Goal: Task Accomplishment & Management: Complete application form

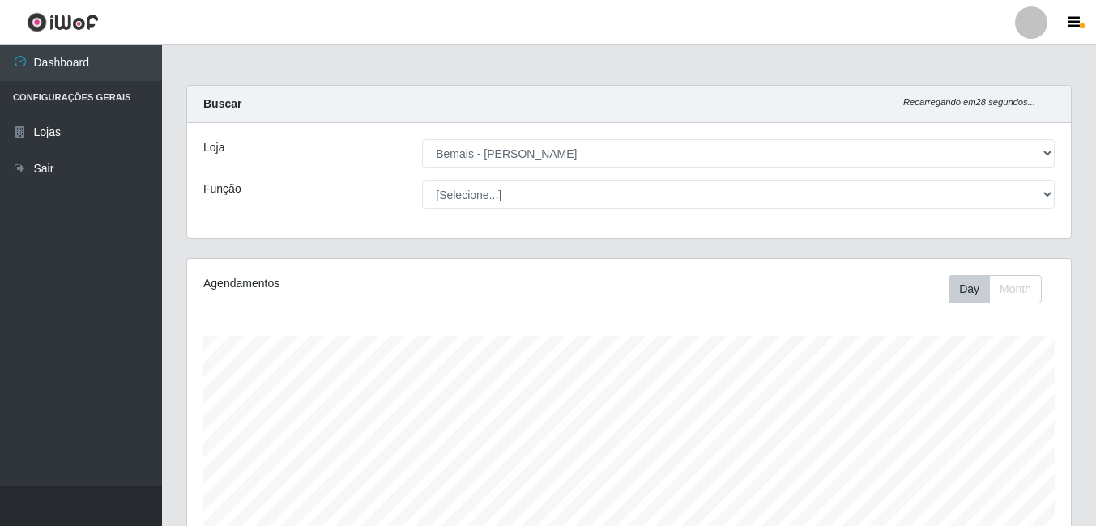
select select "230"
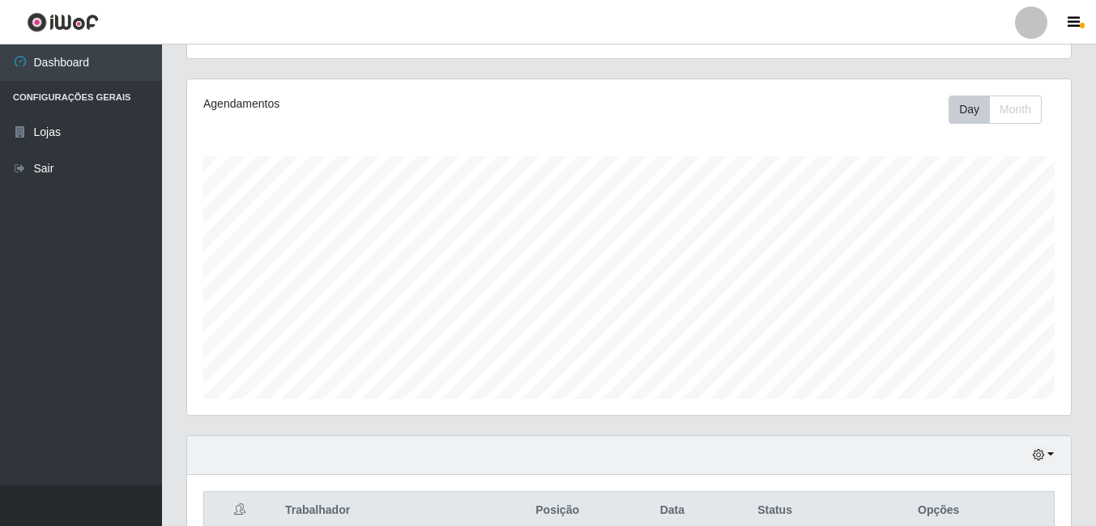
scroll to position [336, 883]
click at [1069, 31] on button "button" at bounding box center [1075, 22] width 40 height 23
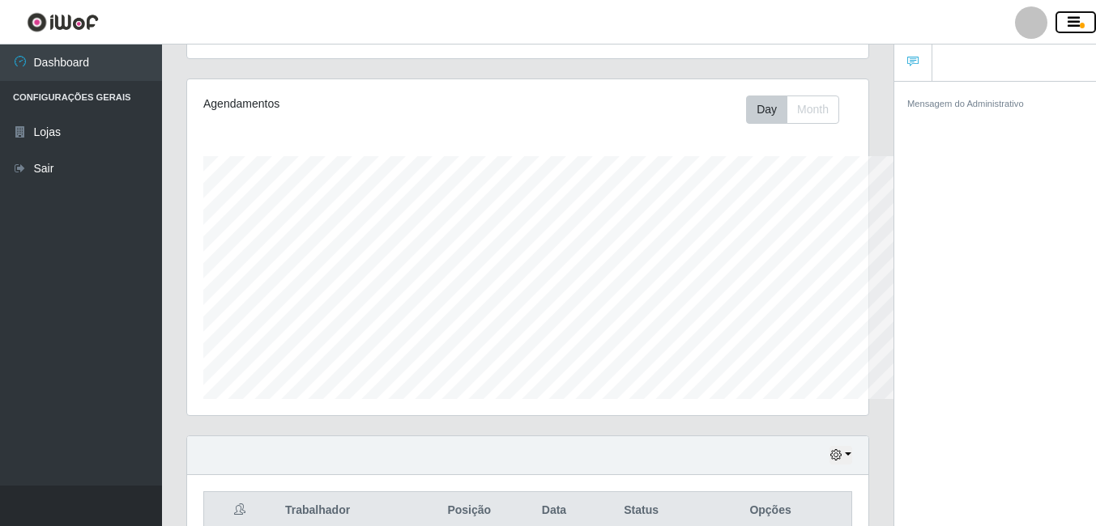
scroll to position [809457, 809112]
click at [1035, 32] on div at bounding box center [1031, 22] width 32 height 32
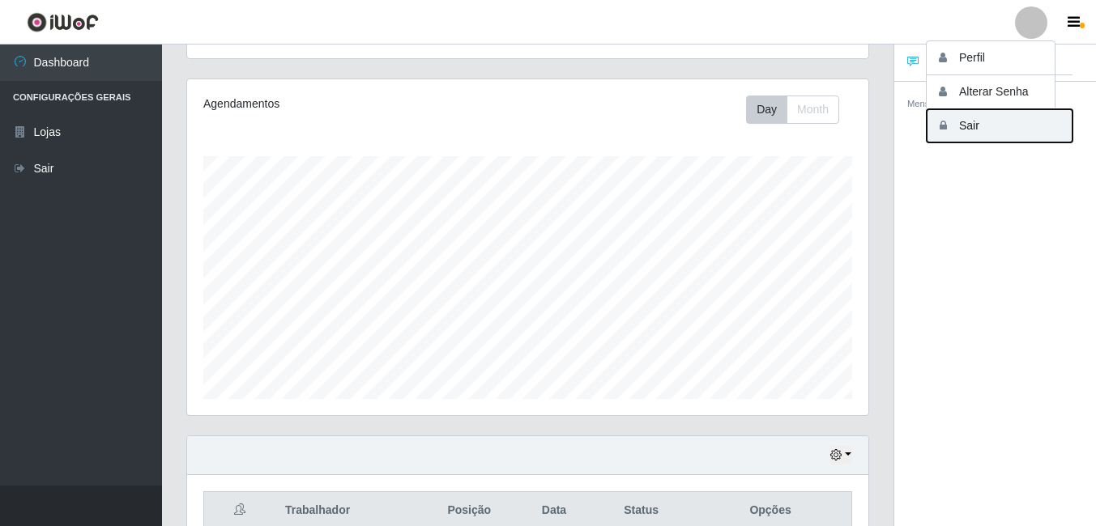
click at [956, 126] on button "Sair" at bounding box center [999, 125] width 146 height 33
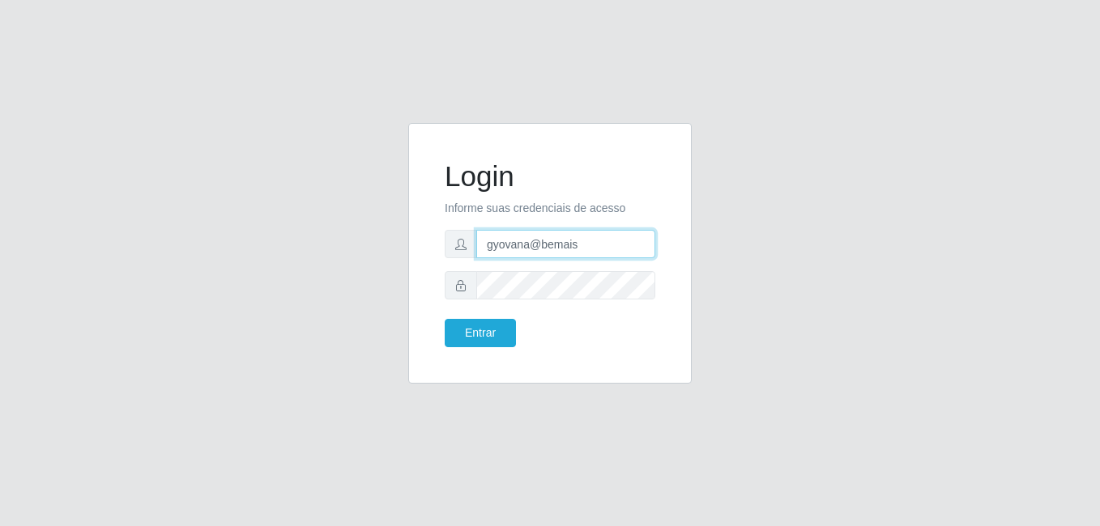
drag, startPoint x: 530, startPoint y: 247, endPoint x: 449, endPoint y: 270, distance: 84.1
click at [451, 269] on form "Login Informe suas credenciais de acesso gyovana@bemais Entrar" at bounding box center [550, 254] width 211 height 188
type input "thiagol@bemais"
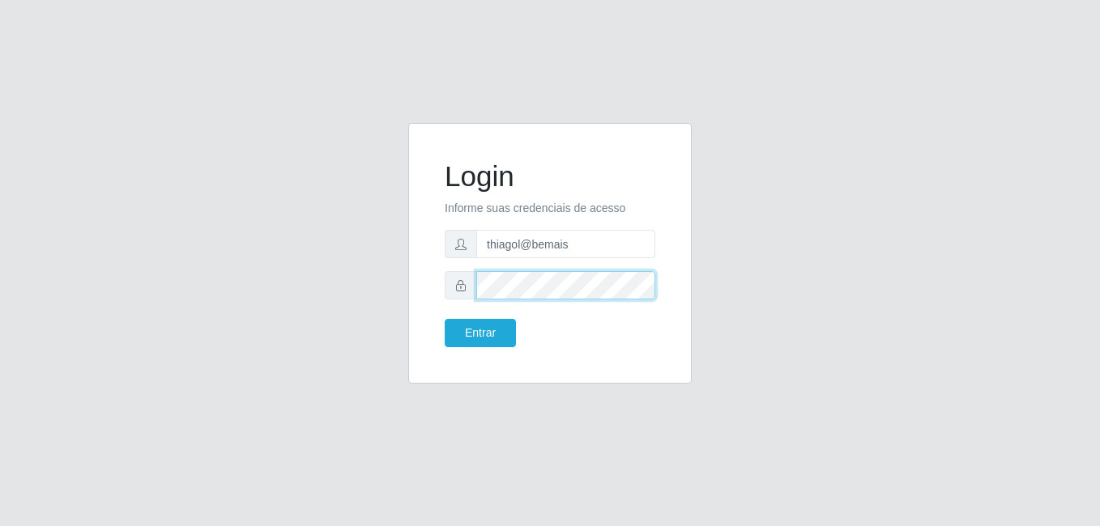
click at [445, 319] on button "Entrar" at bounding box center [480, 333] width 71 height 28
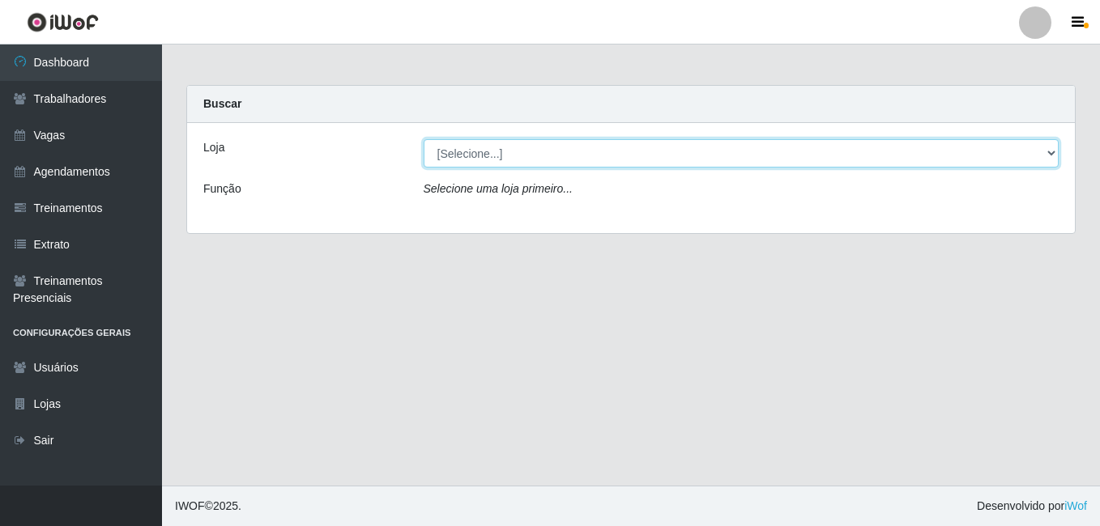
click at [545, 148] on select "[Selecione...] [PERSON_NAME]" at bounding box center [742, 153] width 636 height 28
select select "230"
click at [424, 139] on select "[Selecione...] [PERSON_NAME]" at bounding box center [742, 153] width 636 height 28
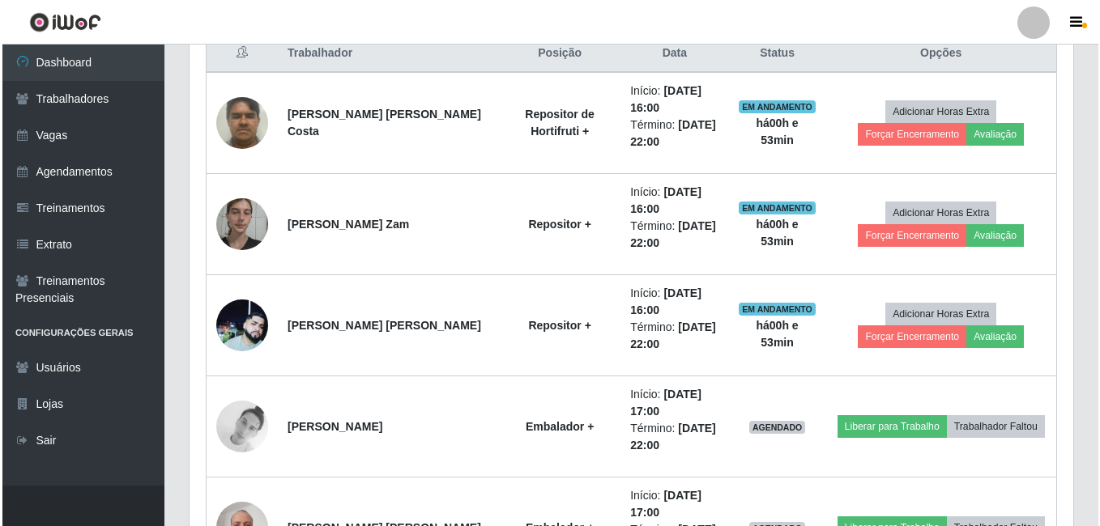
scroll to position [648, 0]
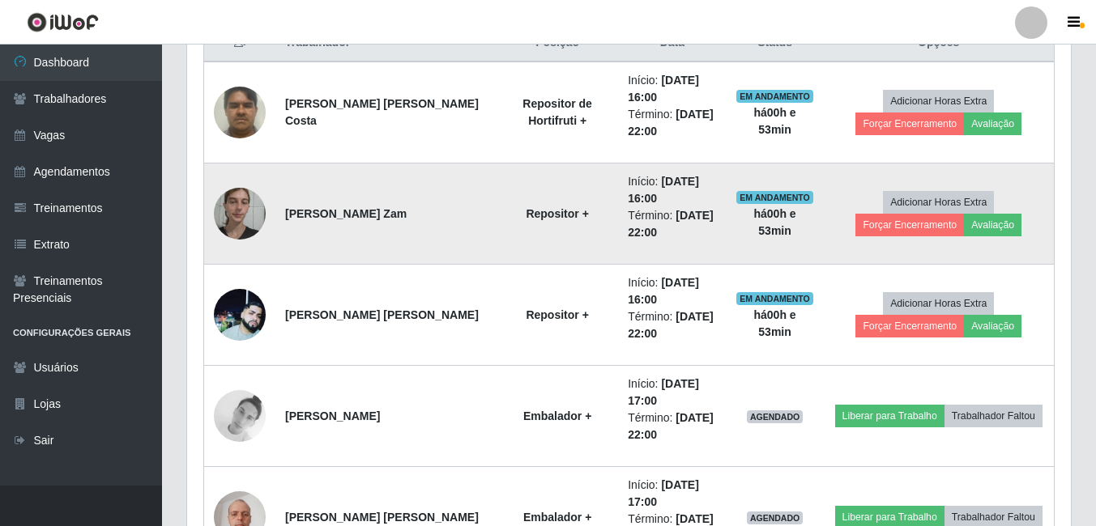
click at [256, 211] on img at bounding box center [240, 213] width 52 height 69
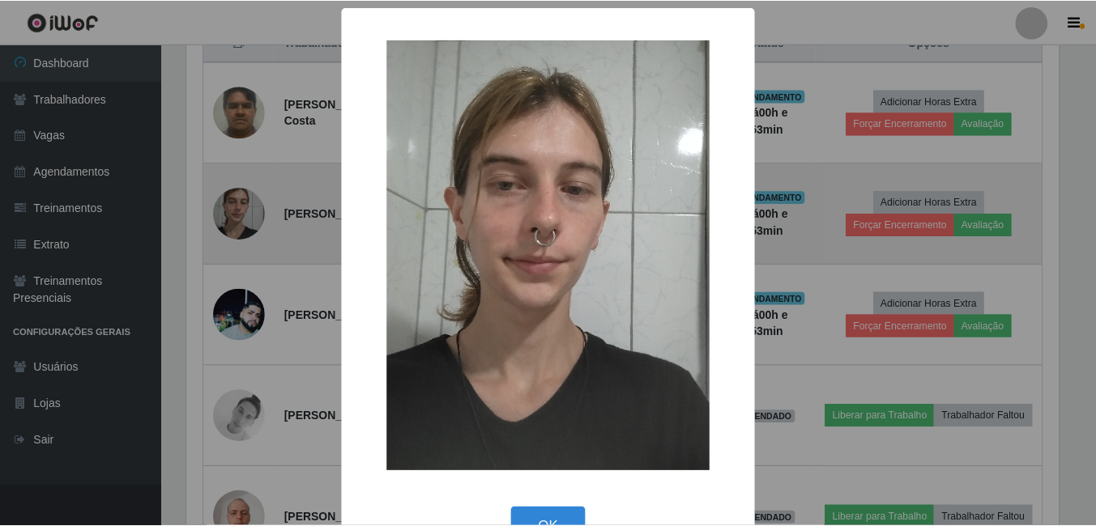
scroll to position [336, 875]
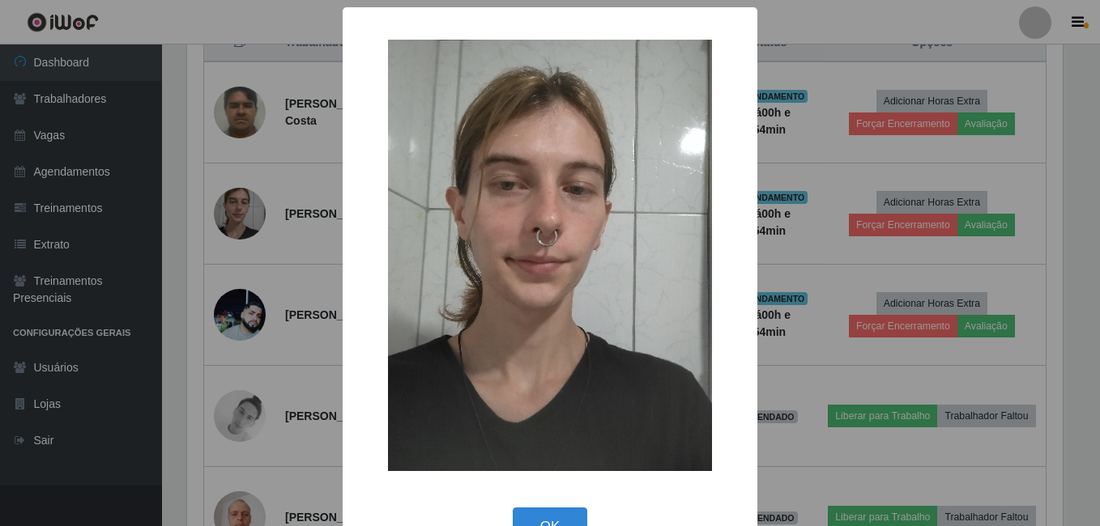
click at [241, 198] on div "× OK Cancel" at bounding box center [550, 263] width 1100 height 526
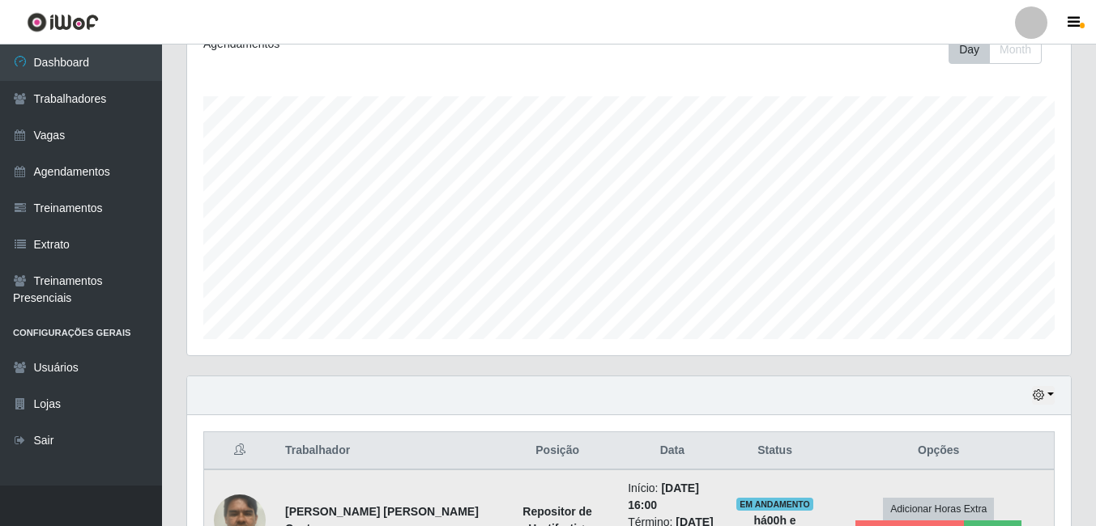
scroll to position [162, 0]
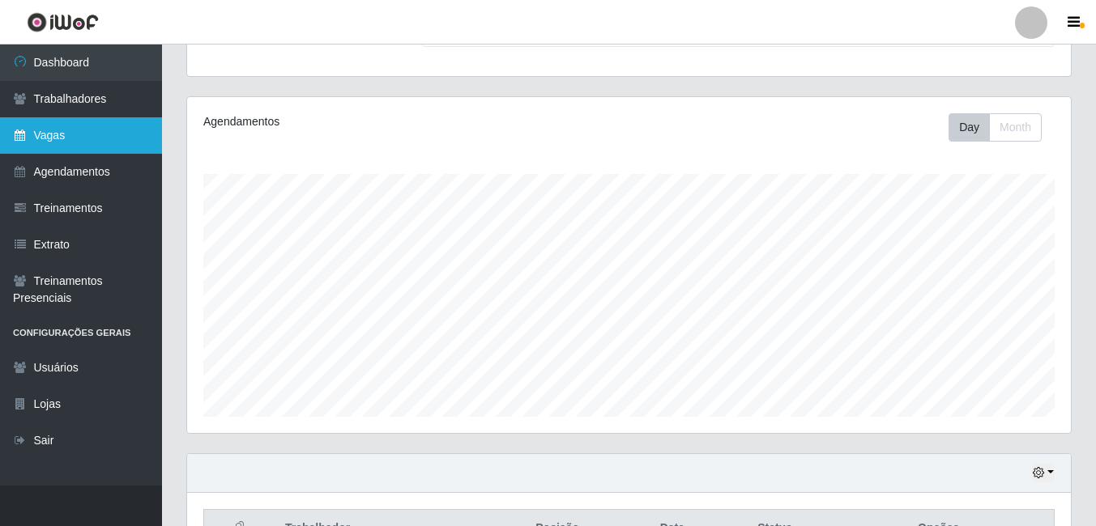
click at [83, 124] on link "Vagas" at bounding box center [81, 135] width 162 height 36
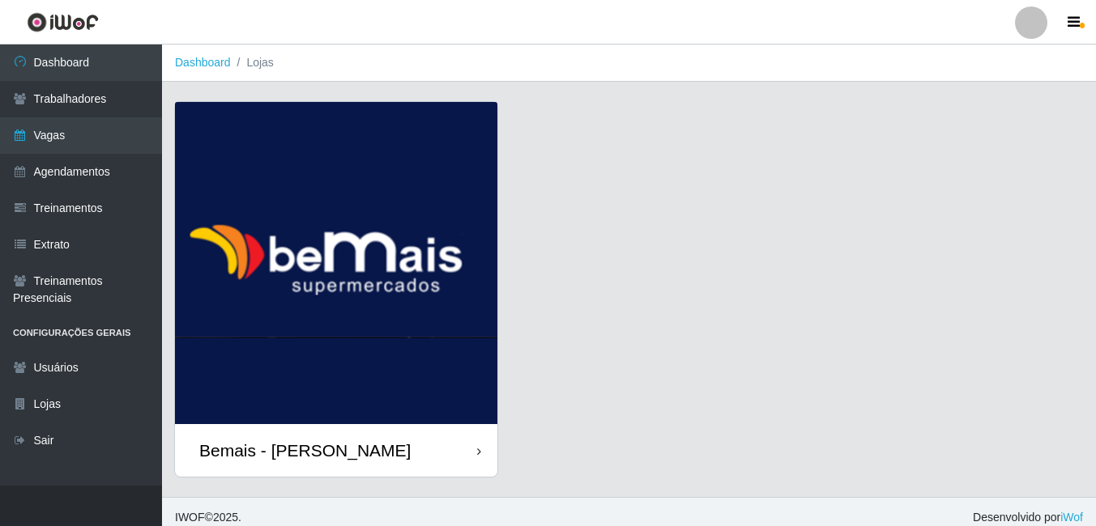
click at [412, 304] on img at bounding box center [336, 263] width 322 height 322
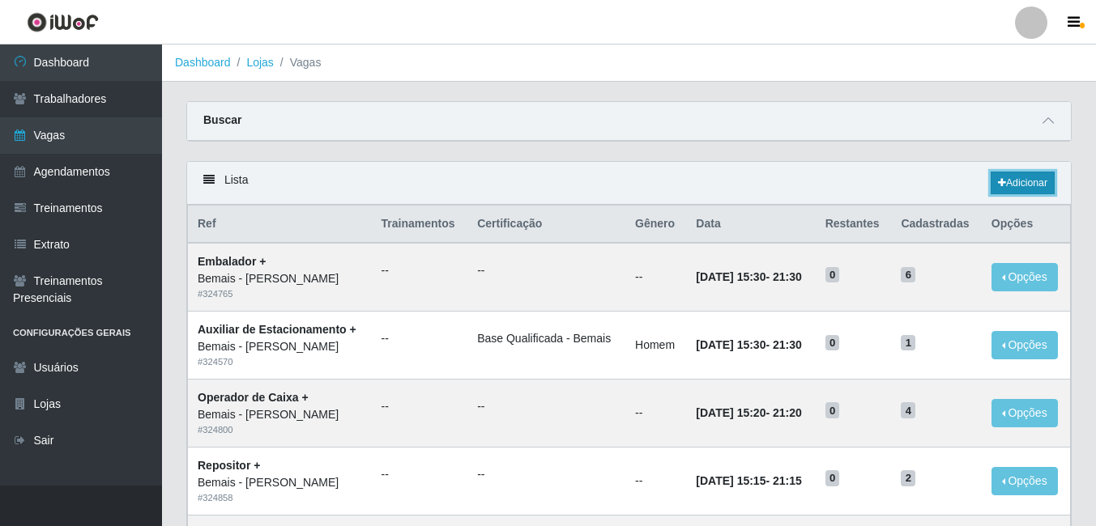
click at [1018, 187] on link "Adicionar" at bounding box center [1022, 183] width 64 height 23
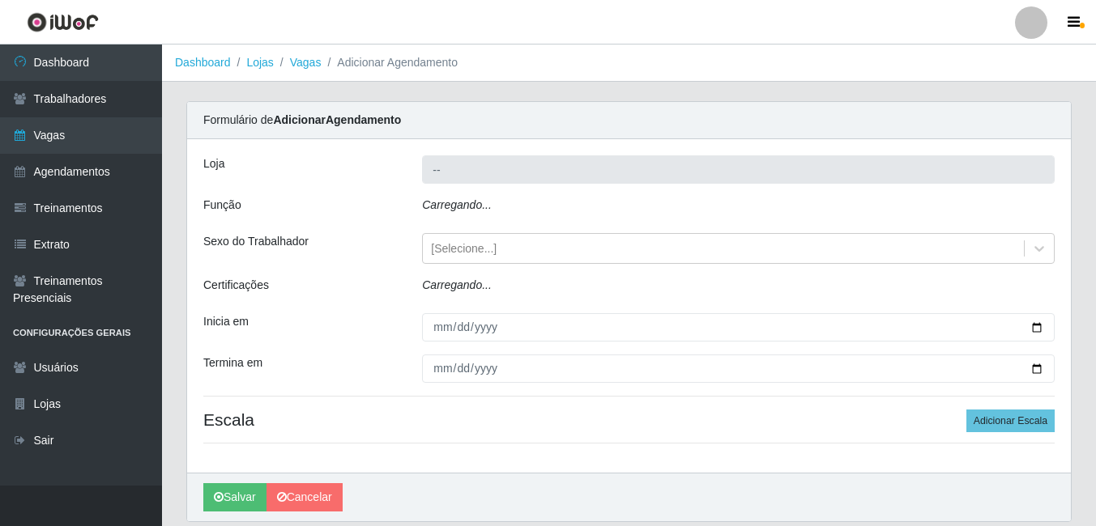
type input "Bemais - [PERSON_NAME]"
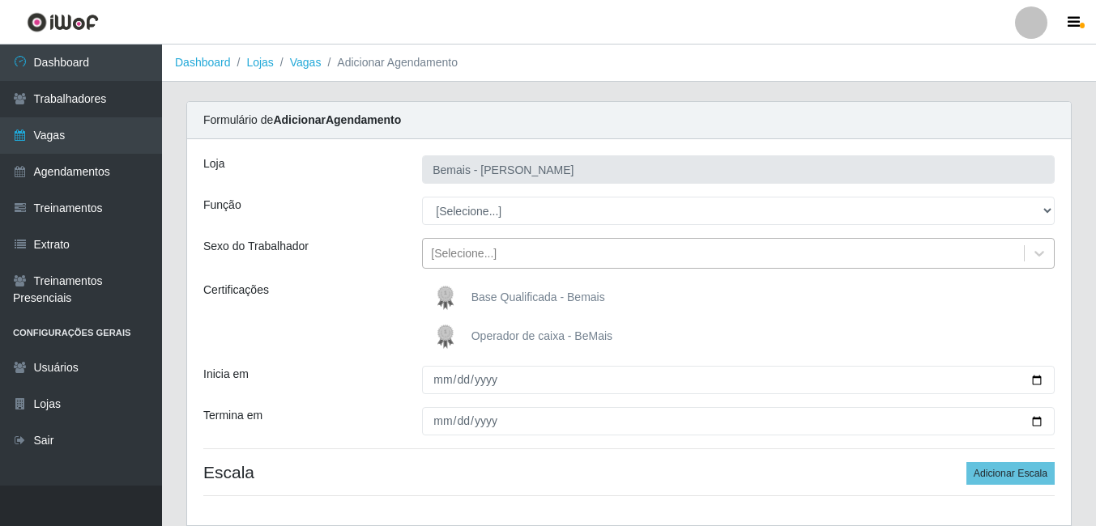
click at [465, 254] on div "[Selecione...]" at bounding box center [464, 253] width 66 height 17
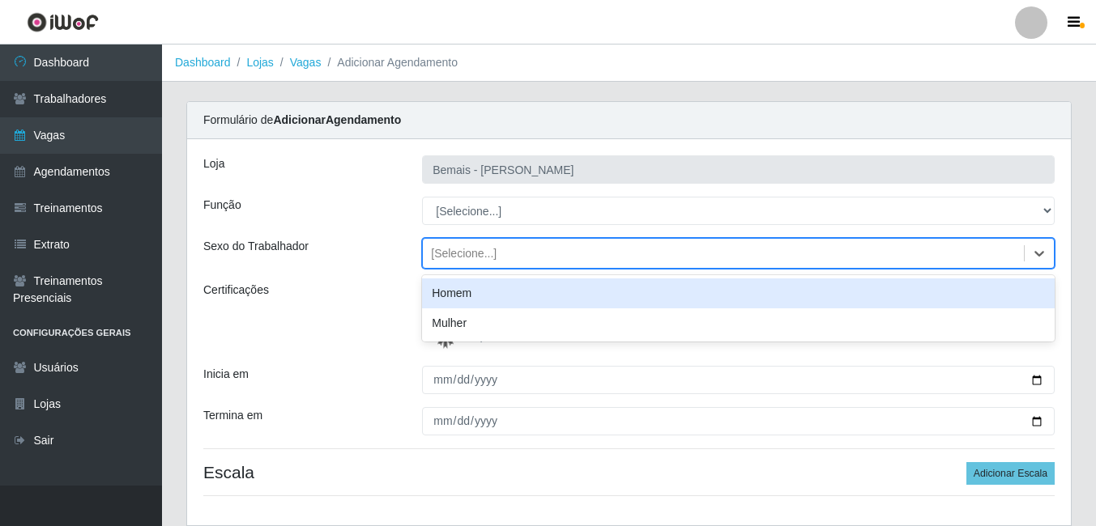
click at [458, 289] on div "Homem" at bounding box center [738, 294] width 632 height 30
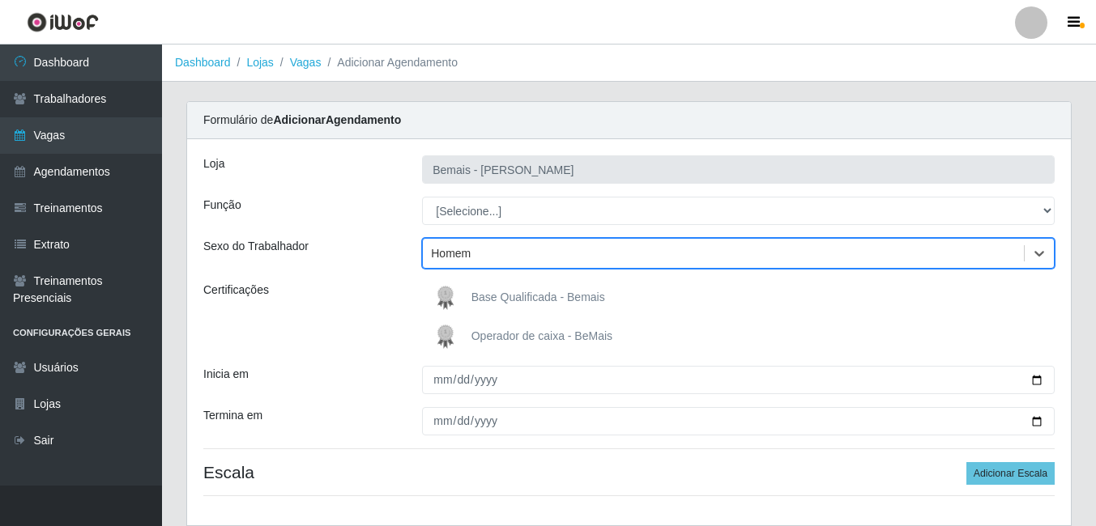
click at [458, 289] on img at bounding box center [448, 298] width 39 height 32
click at [0, 0] on input "Base Qualificada - Bemais" at bounding box center [0, 0] width 0 height 0
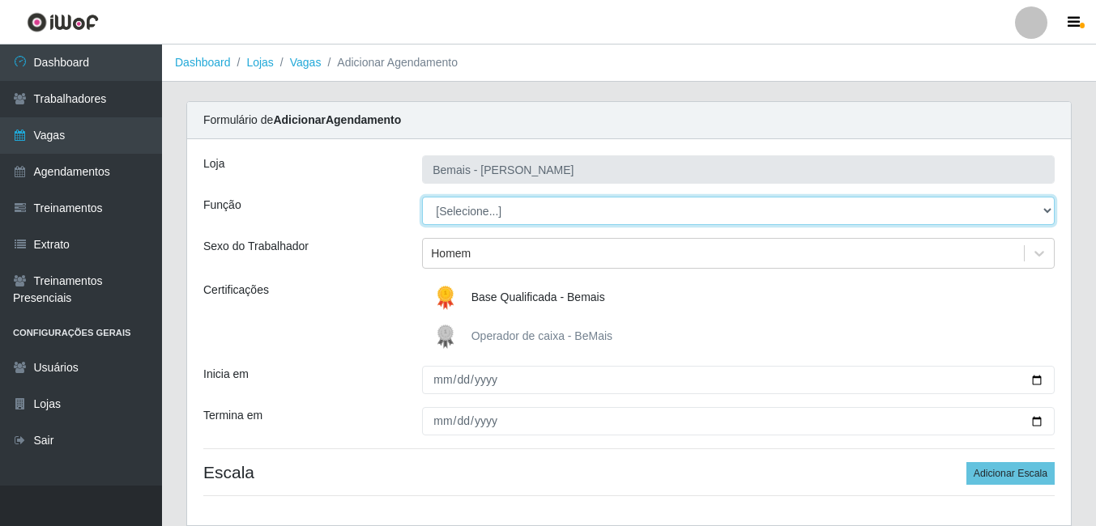
click at [483, 215] on select "[Selecione...] ASG ASG + ASG ++ Auxiliar de Depósito Auxiliar de Depósito + Aux…" at bounding box center [738, 211] width 632 height 28
select select "82"
click at [422, 197] on select "[Selecione...] ASG ASG + ASG ++ Auxiliar de Depósito Auxiliar de Depósito + Aux…" at bounding box center [738, 211] width 632 height 28
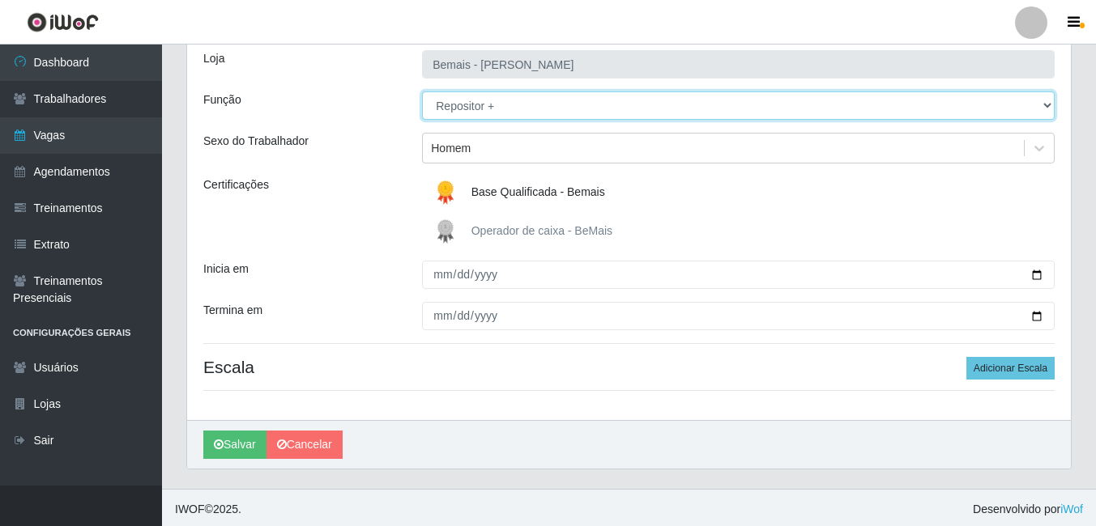
scroll to position [109, 0]
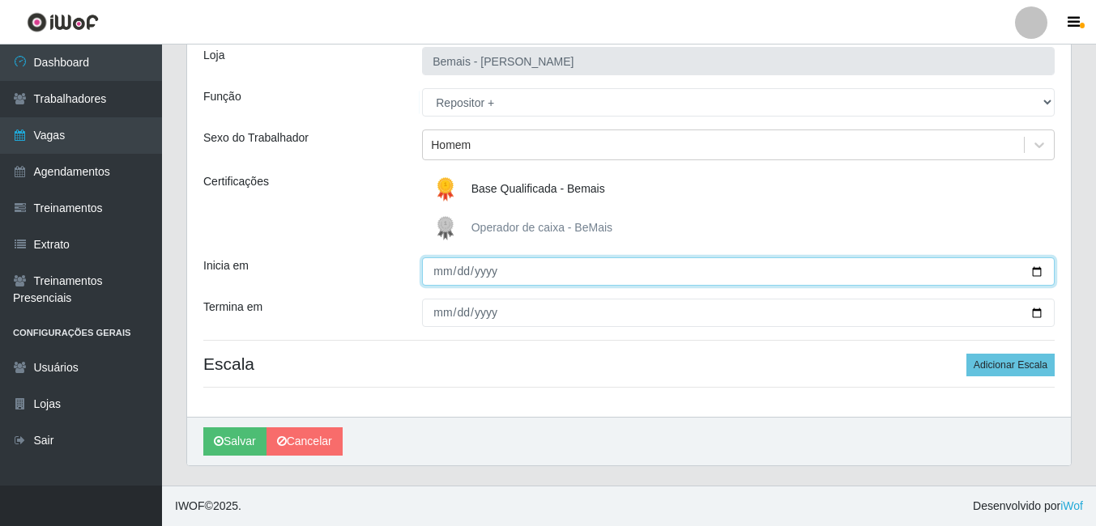
click at [441, 270] on input "Inicia em" at bounding box center [738, 272] width 632 height 28
type input "[PHONE_NUMBER]"
type input "[DATE]"
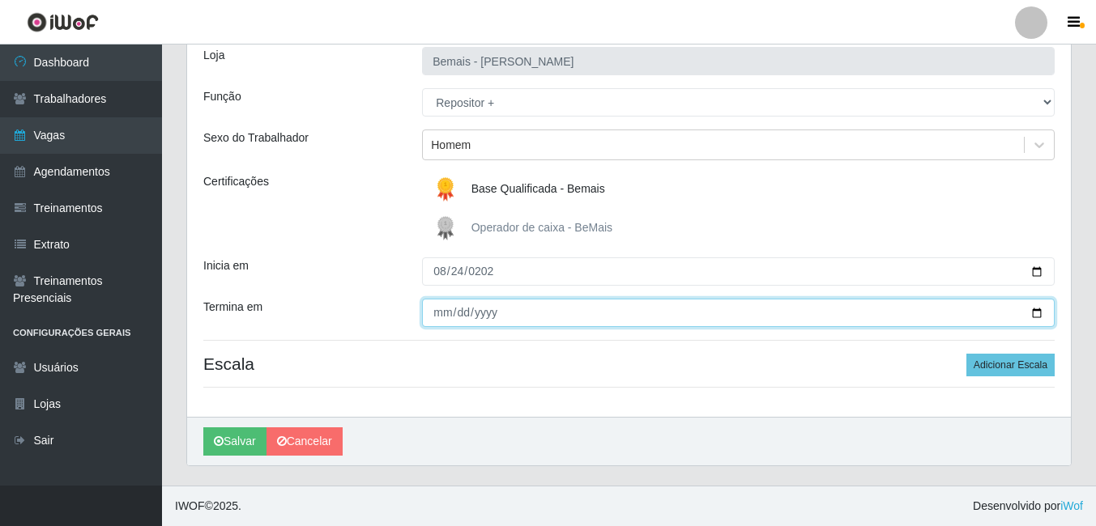
click at [449, 316] on input "Termina em" at bounding box center [738, 313] width 632 height 28
type input "[DATE]"
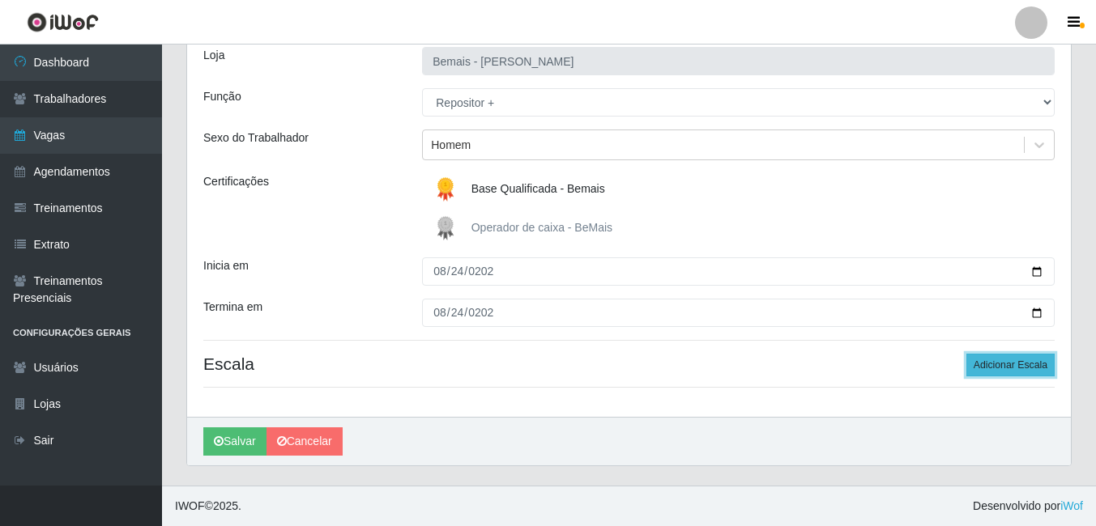
click at [1006, 370] on button "Adicionar Escala" at bounding box center [1010, 365] width 88 height 23
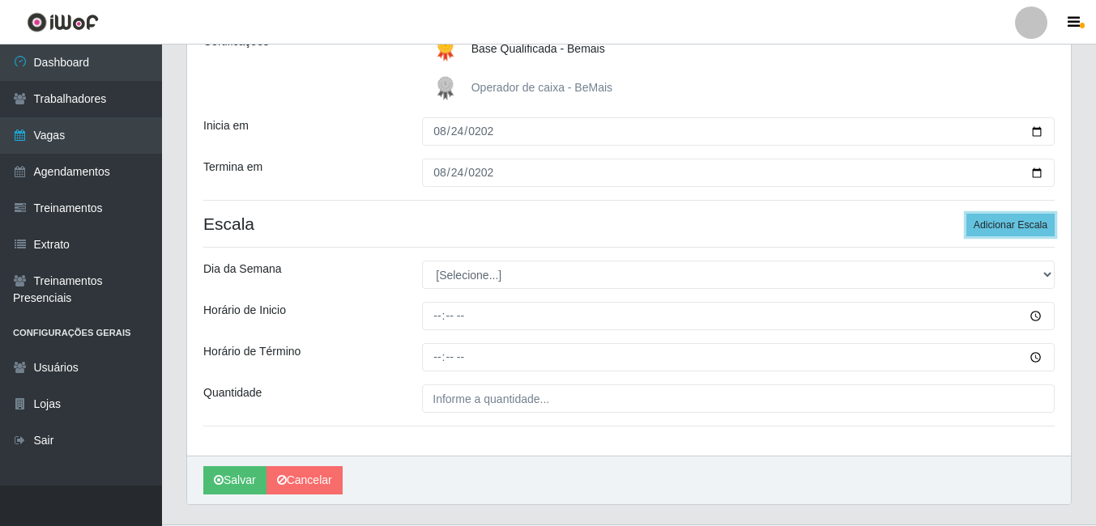
scroll to position [270, 0]
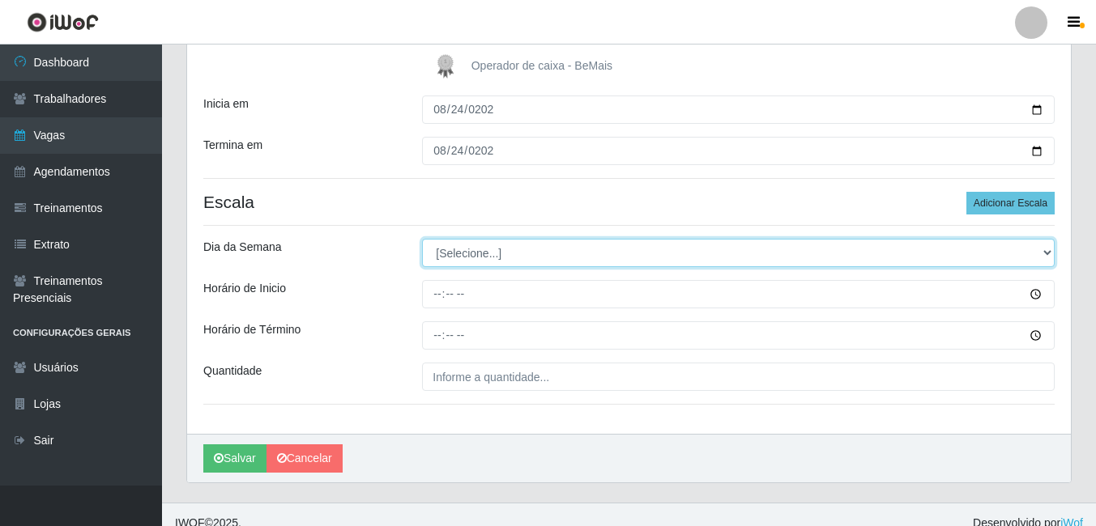
click at [466, 249] on select "[Selecione...] Segunda Terça Quarta Quinta Sexta Sábado Domingo" at bounding box center [738, 253] width 632 height 28
select select "0"
click at [422, 239] on select "[Selecione...] Segunda Terça Quarta Quinta Sexta Sábado Domingo" at bounding box center [738, 253] width 632 height 28
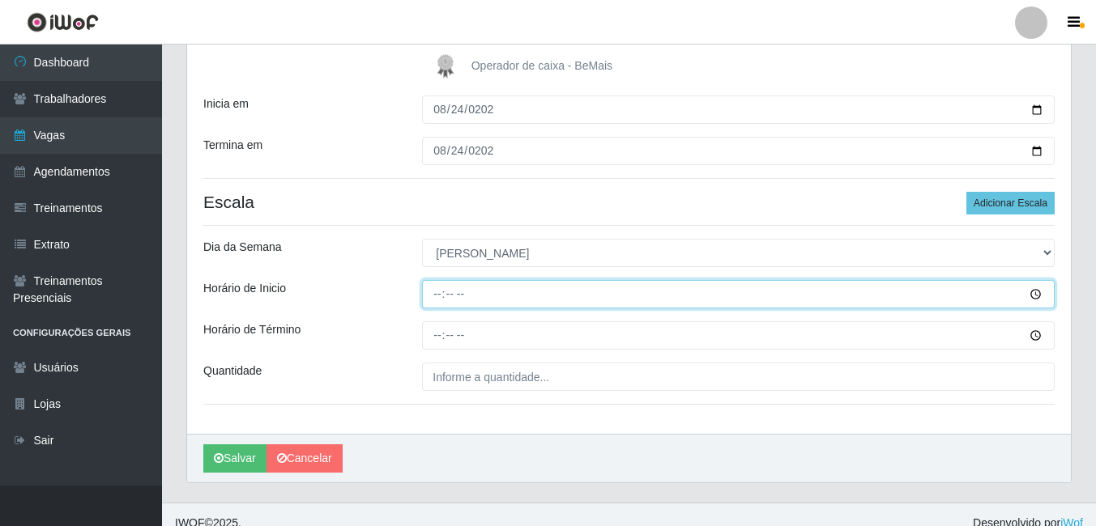
click at [428, 286] on input "Horário de Inicio" at bounding box center [738, 294] width 632 height 28
type input "09:00"
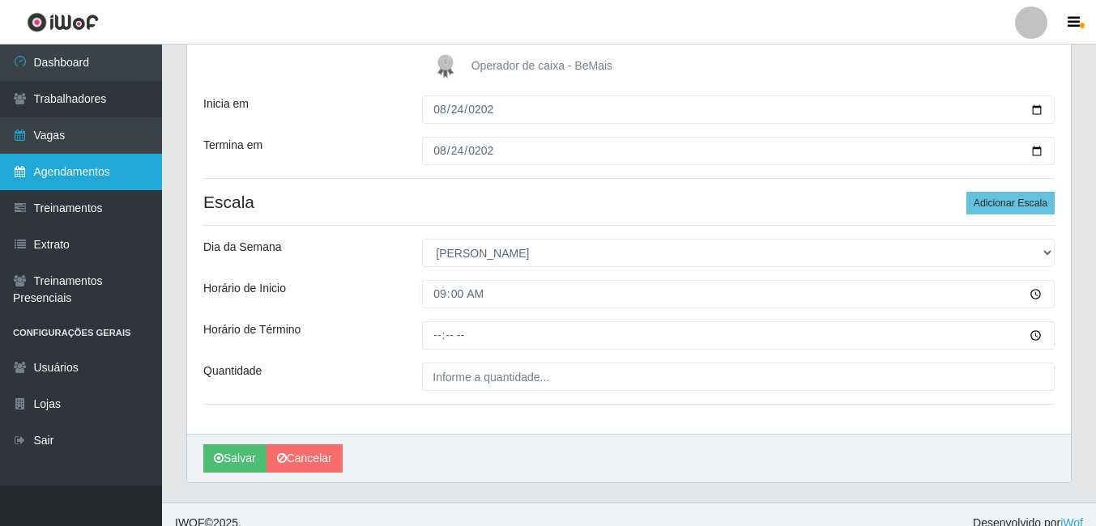
click at [129, 173] on link "Agendamentos" at bounding box center [81, 172] width 162 height 36
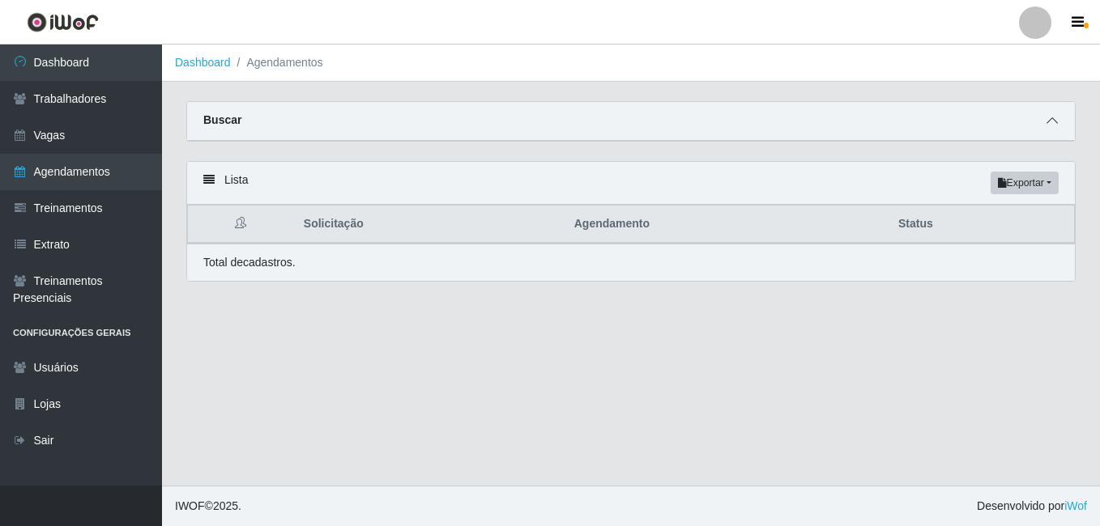
click at [1042, 126] on span at bounding box center [1051, 121] width 19 height 19
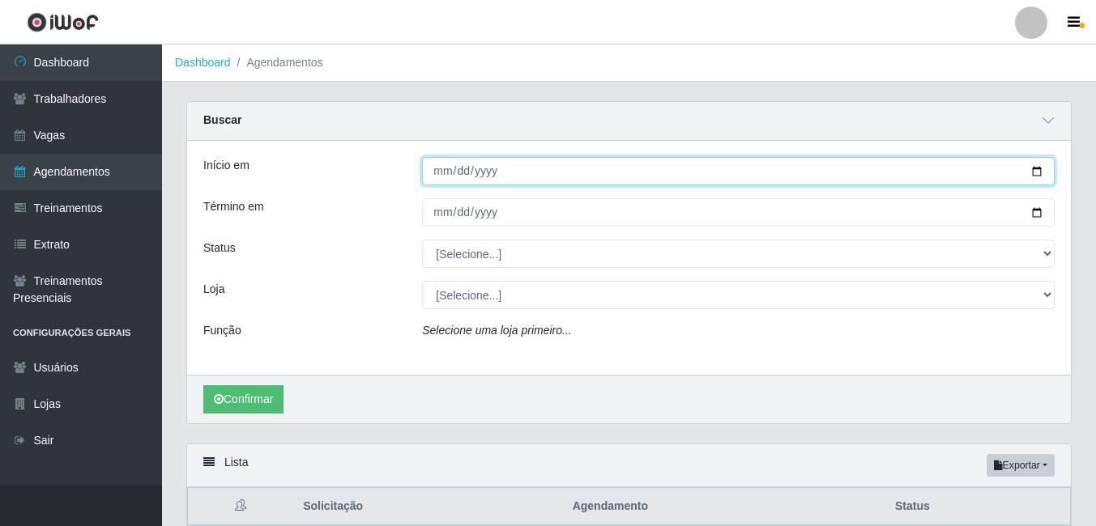
click at [443, 172] on input "Início em" at bounding box center [738, 171] width 632 height 28
type input "[DATE]"
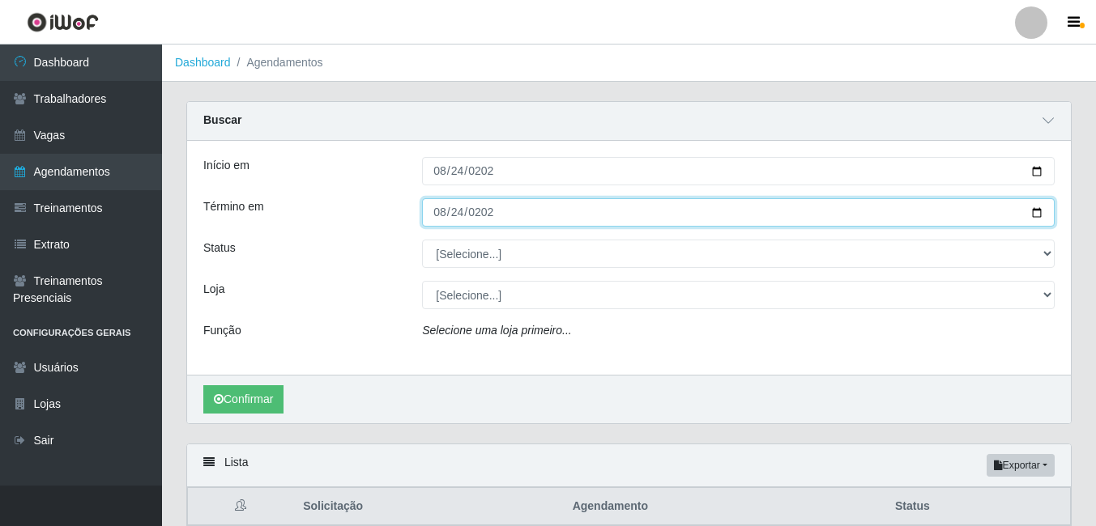
type input "[DATE]"
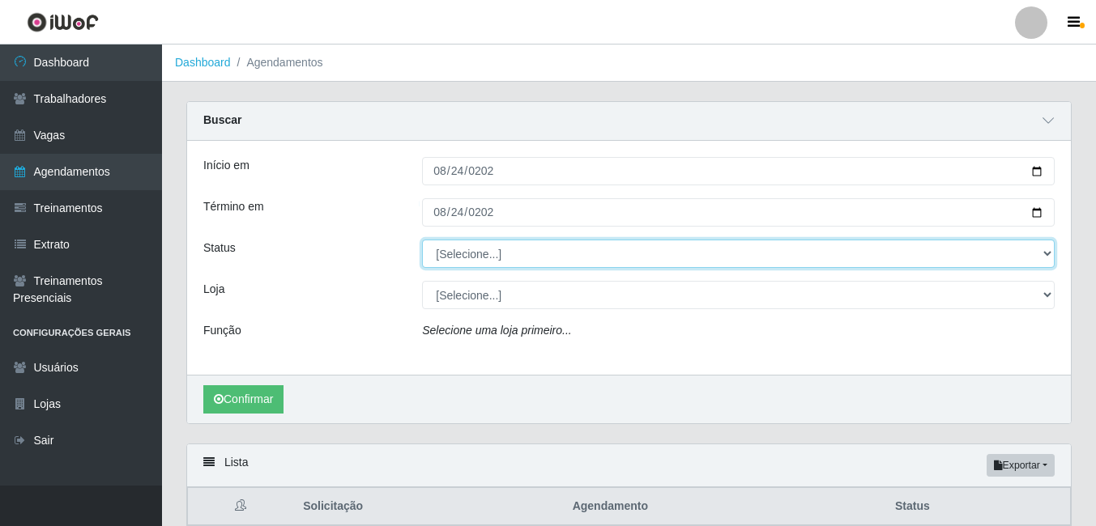
click at [453, 262] on select "[Selecione...] AGENDADO AGUARDANDO LIBERAR EM ANDAMENTO EM REVISÃO FINALIZADO C…" at bounding box center [738, 254] width 632 height 28
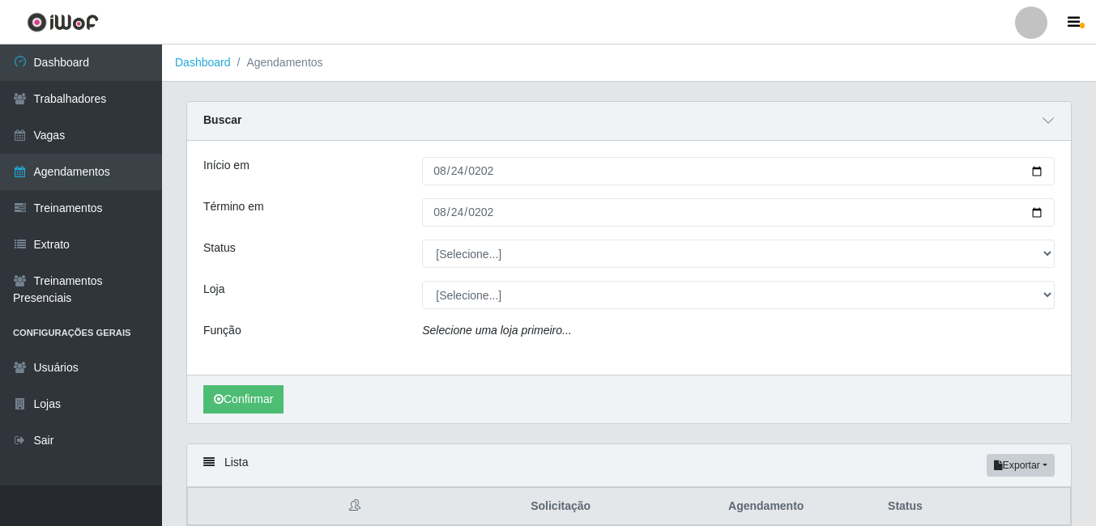
click at [414, 262] on div "[Selecione...] AGENDADO AGUARDANDO LIBERAR EM ANDAMENTO EM REVISÃO FINALIZADO C…" at bounding box center [738, 254] width 657 height 28
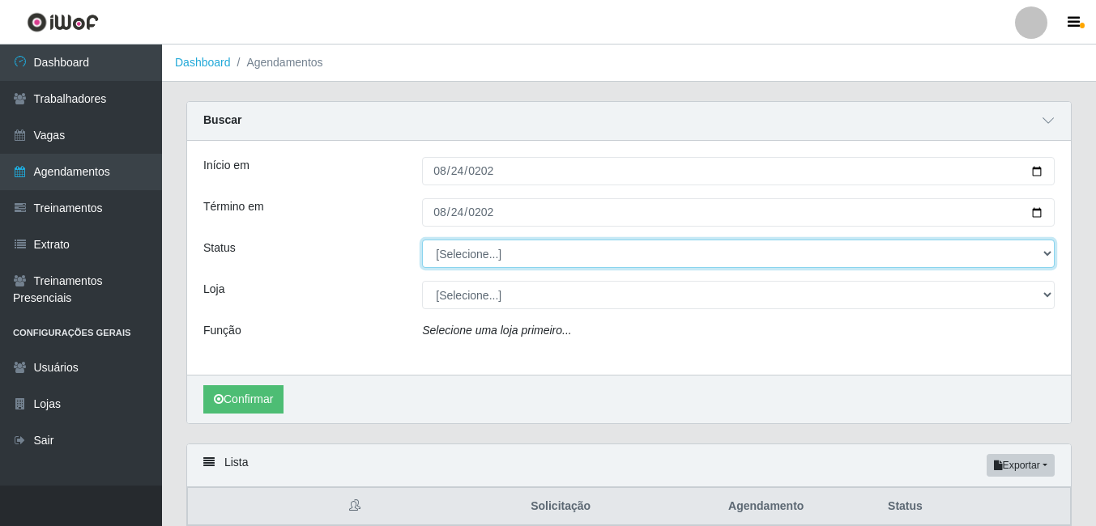
click at [483, 246] on select "[Selecione...] AGENDADO AGUARDANDO LIBERAR EM ANDAMENTO EM REVISÃO FINALIZADO C…" at bounding box center [738, 254] width 632 height 28
select select "AGENDADO"
click at [422, 241] on select "[Selecione...] AGENDADO AGUARDANDO LIBERAR EM ANDAMENTO EM REVISÃO FINALIZADO C…" at bounding box center [738, 254] width 632 height 28
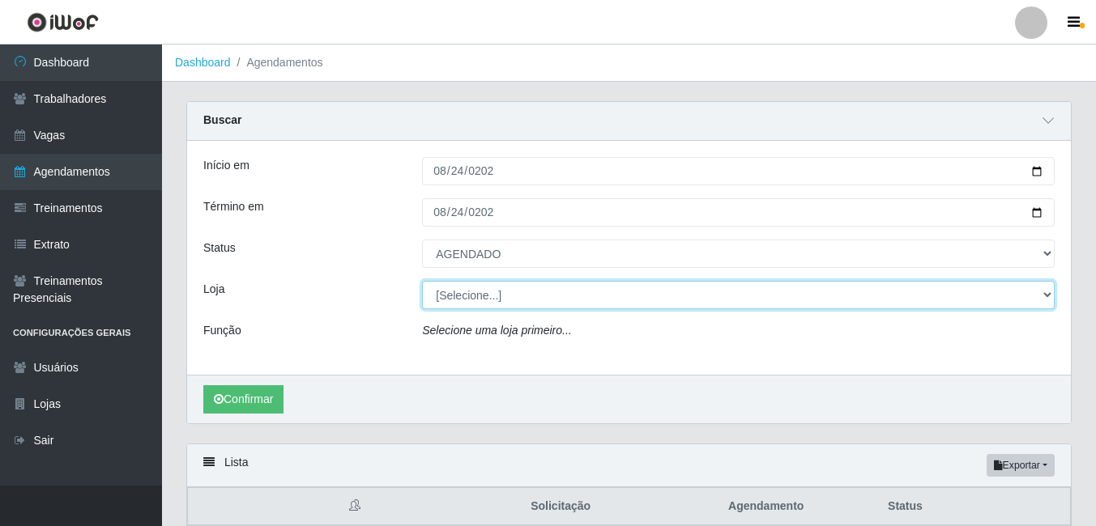
click at [442, 300] on select "[Selecione...] [PERSON_NAME]" at bounding box center [738, 295] width 632 height 28
select select "230"
click at [422, 282] on select "[Selecione...] [PERSON_NAME]" at bounding box center [738, 295] width 632 height 28
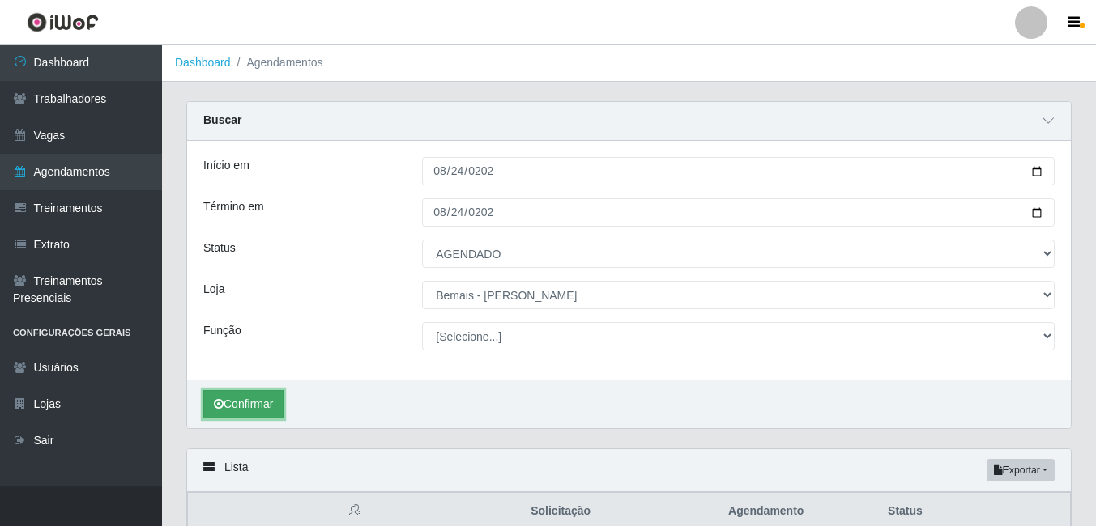
click at [261, 398] on button "Confirmar" at bounding box center [243, 404] width 80 height 28
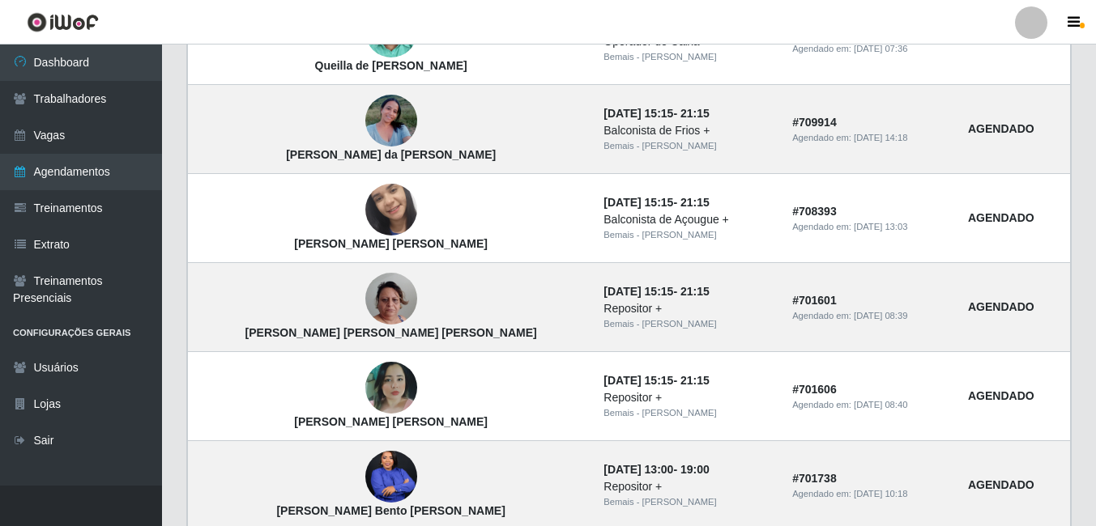
scroll to position [1377, 0]
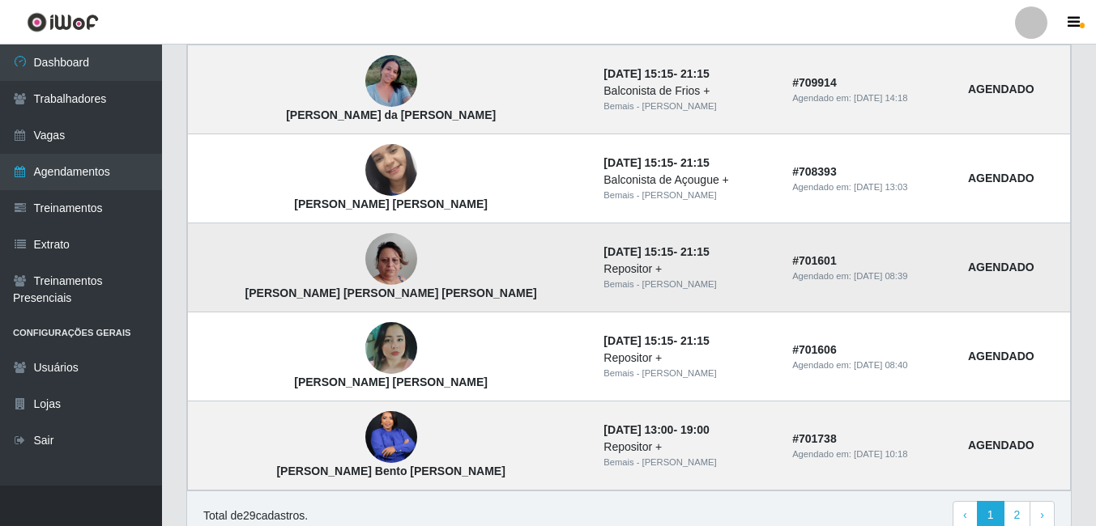
click at [377, 256] on td "[PERSON_NAME] [PERSON_NAME] [PERSON_NAME]" at bounding box center [391, 268] width 407 height 89
click at [367, 268] on img at bounding box center [391, 260] width 52 height 92
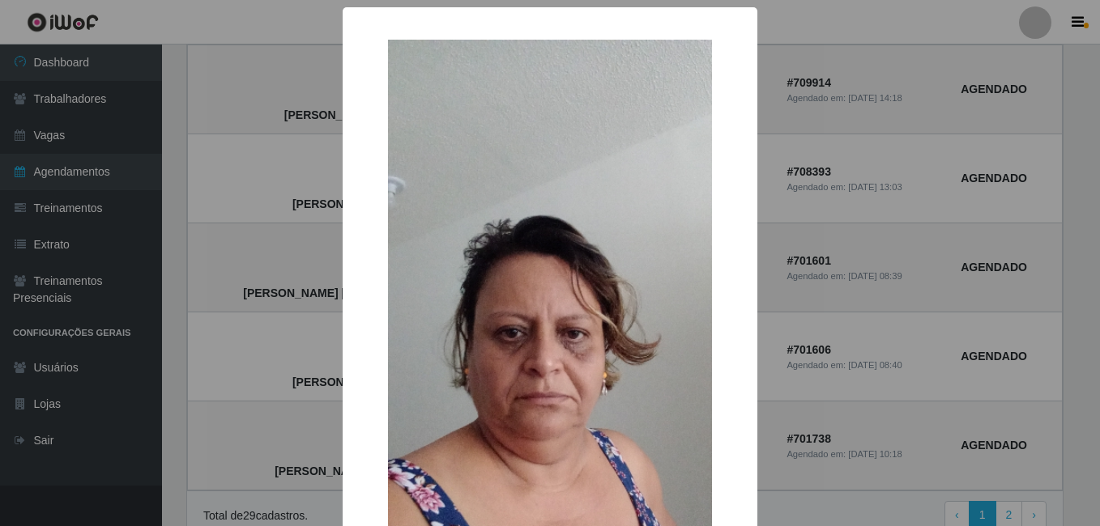
click at [298, 296] on div "× [PERSON_NAME] [PERSON_NAME] [PERSON_NAME] OK Cancel" at bounding box center [550, 263] width 1100 height 526
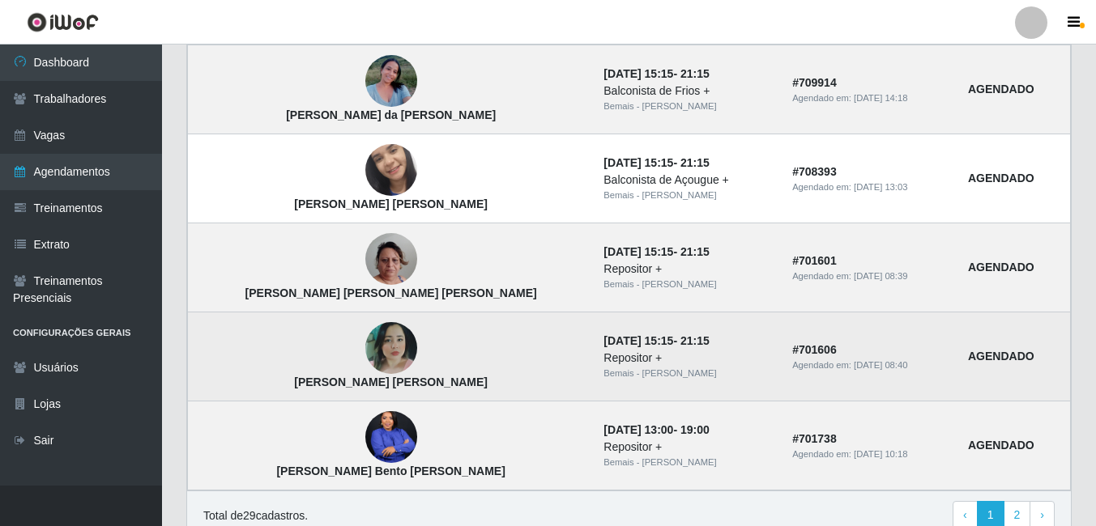
click at [365, 357] on img at bounding box center [391, 348] width 52 height 52
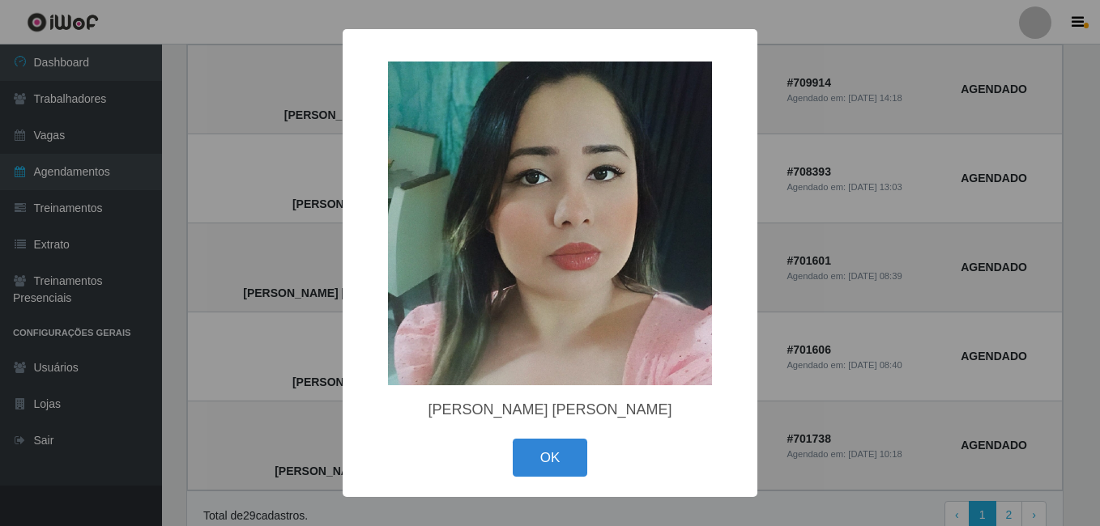
click at [288, 345] on div "× [PERSON_NAME] [PERSON_NAME] OK Cancel" at bounding box center [550, 263] width 1100 height 526
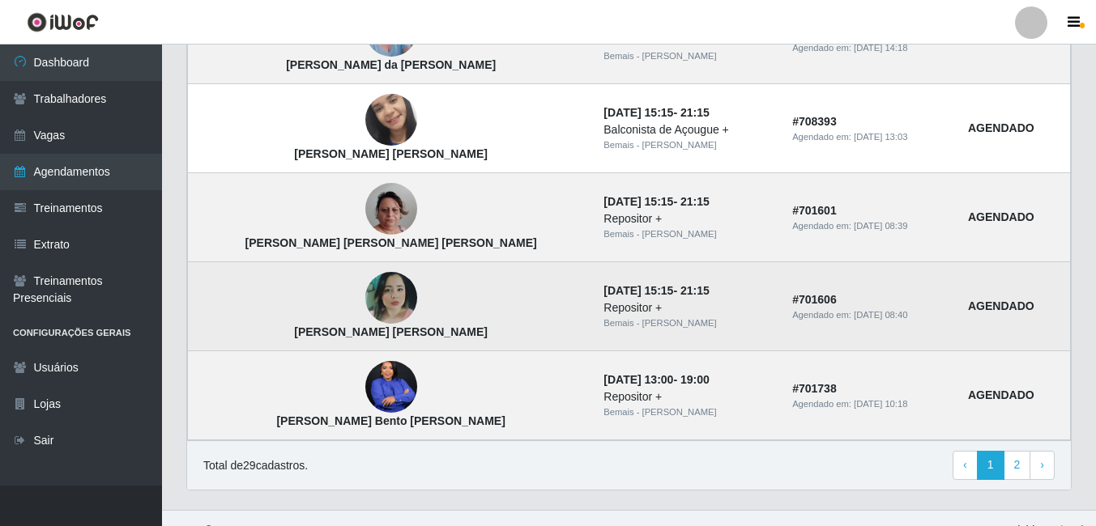
scroll to position [1452, 0]
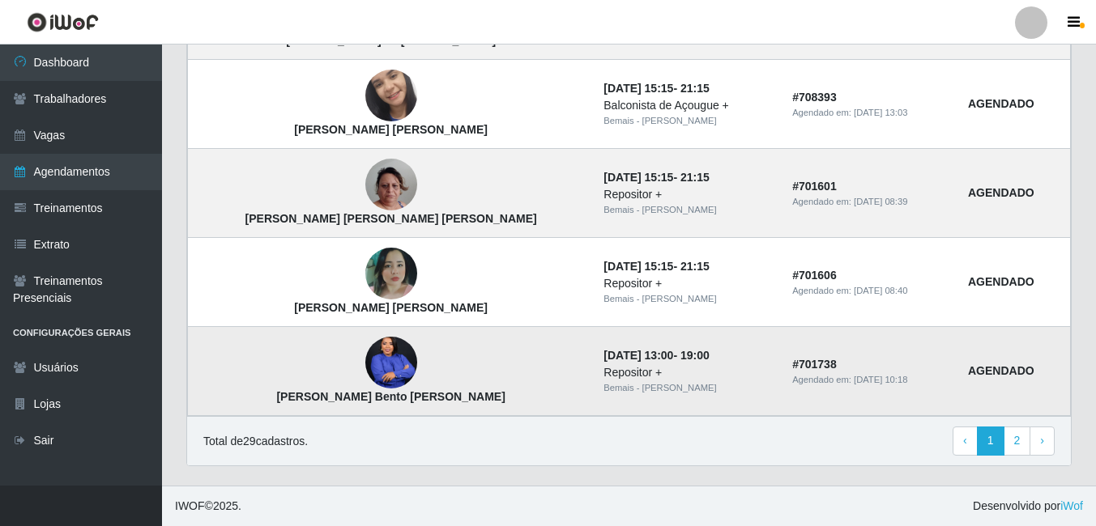
click at [365, 354] on img at bounding box center [391, 362] width 52 height 65
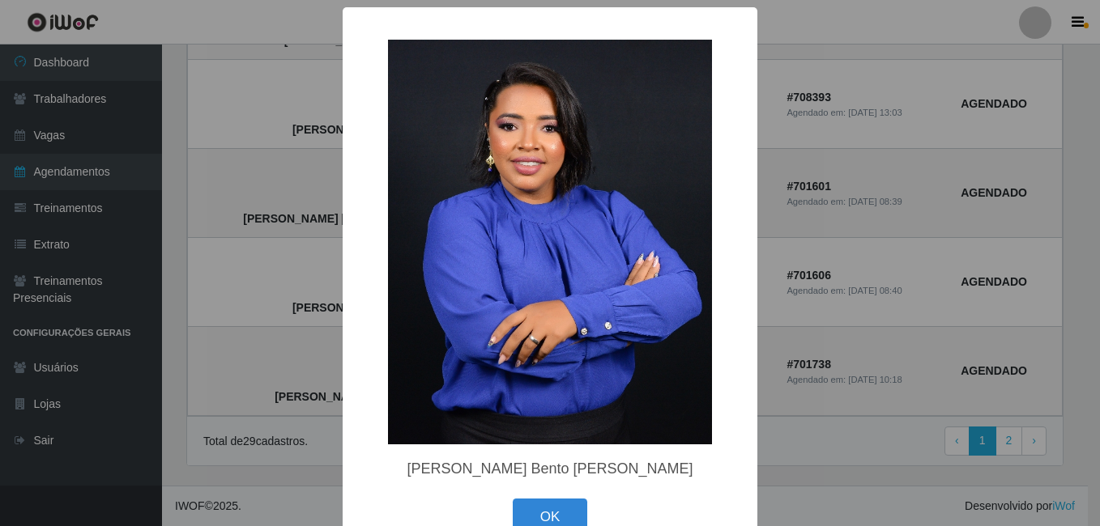
click at [265, 326] on div "× [PERSON_NAME] Bento [PERSON_NAME] OK Cancel" at bounding box center [550, 263] width 1100 height 526
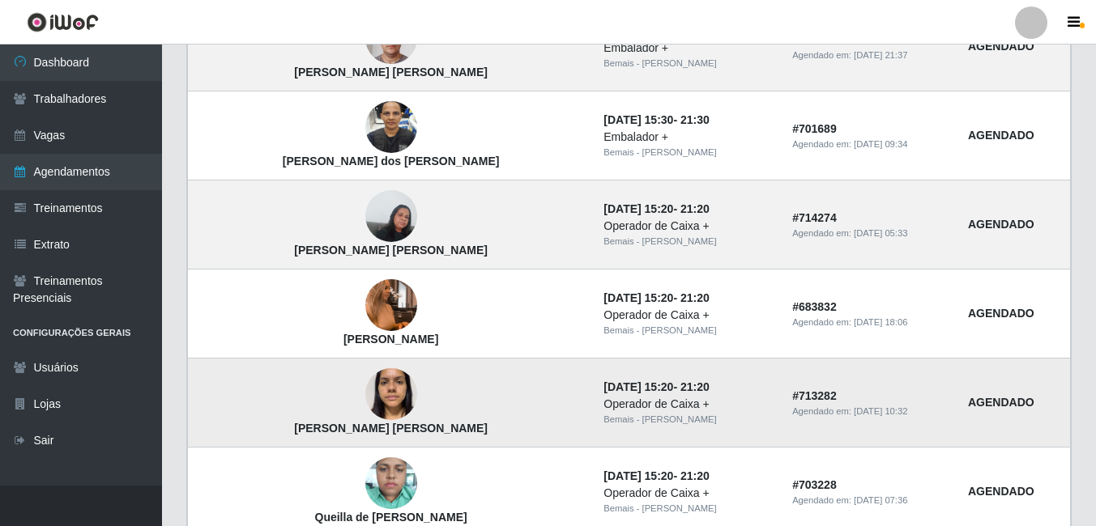
scroll to position [399, 0]
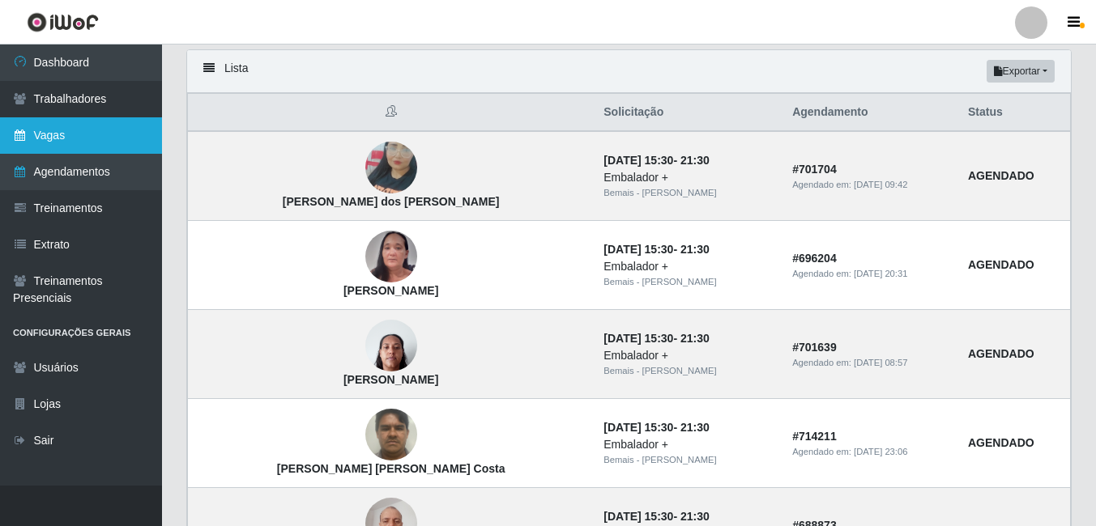
click at [130, 142] on link "Vagas" at bounding box center [81, 135] width 162 height 36
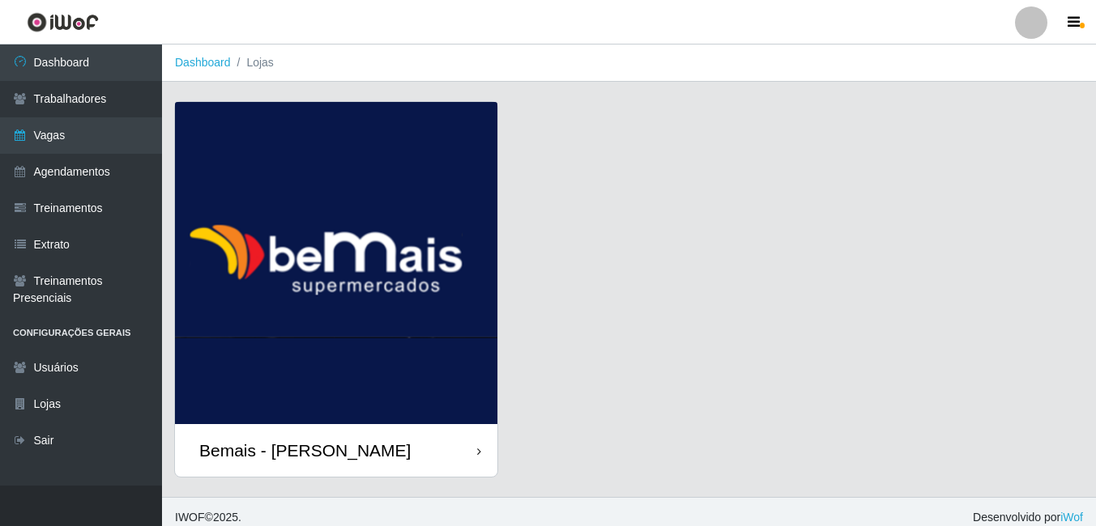
click at [203, 246] on img at bounding box center [336, 263] width 322 height 322
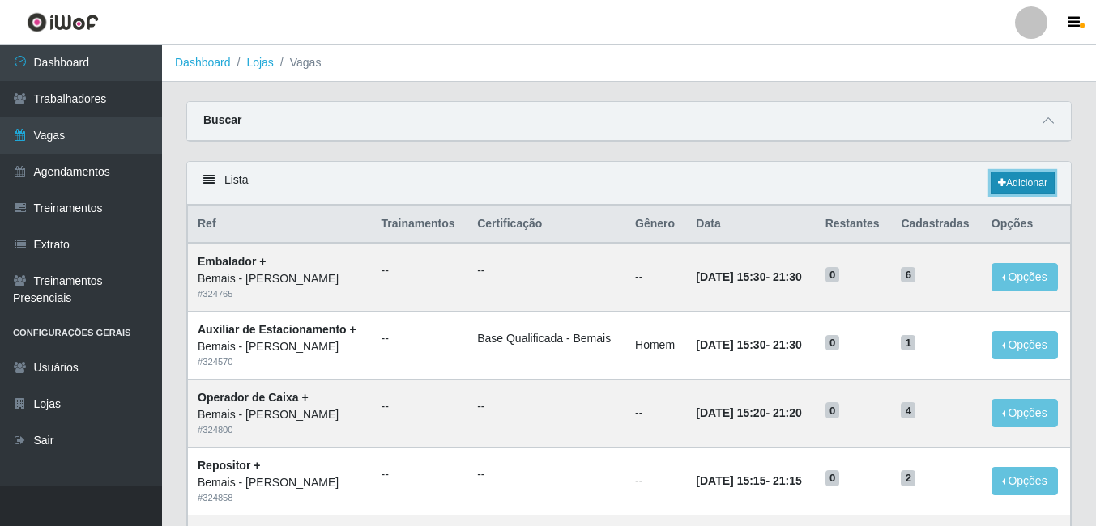
click at [1011, 174] on link "Adicionar" at bounding box center [1022, 183] width 64 height 23
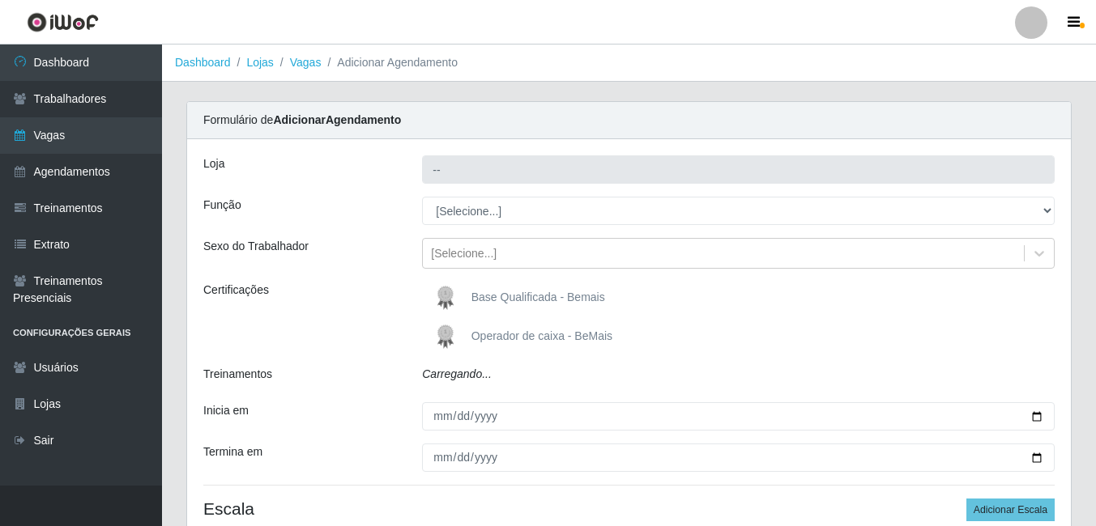
type input "Bemais - [PERSON_NAME]"
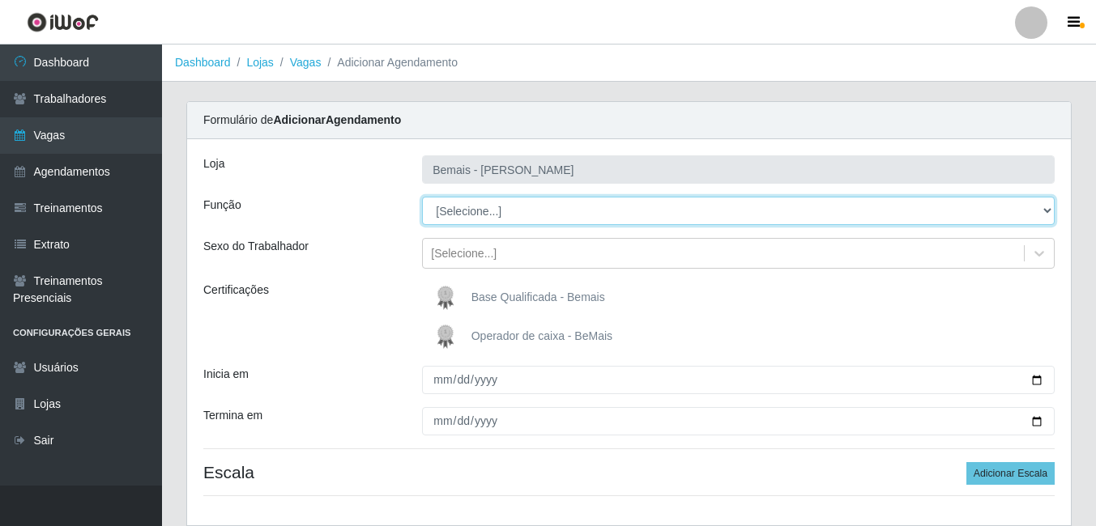
click at [439, 215] on select "[Selecione...] ASG ASG + ASG ++ Auxiliar de Depósito Auxiliar de Depósito + Aux…" at bounding box center [738, 211] width 632 height 28
click at [422, 197] on select "[Selecione...] ASG ASG + ASG ++ Auxiliar de Depósito Auxiliar de Depósito + Aux…" at bounding box center [738, 211] width 632 height 28
click at [563, 219] on select "[Selecione...] ASG ASG + ASG ++ Auxiliar de Depósito Auxiliar de Depósito + Aux…" at bounding box center [738, 211] width 632 height 28
click at [422, 197] on select "[Selecione...] ASG ASG + ASG ++ Auxiliar de Depósito Auxiliar de Depósito + Aux…" at bounding box center [738, 211] width 632 height 28
click at [561, 211] on select "[Selecione...] ASG ASG + ASG ++ Auxiliar de Depósito Auxiliar de Depósito + Aux…" at bounding box center [738, 211] width 632 height 28
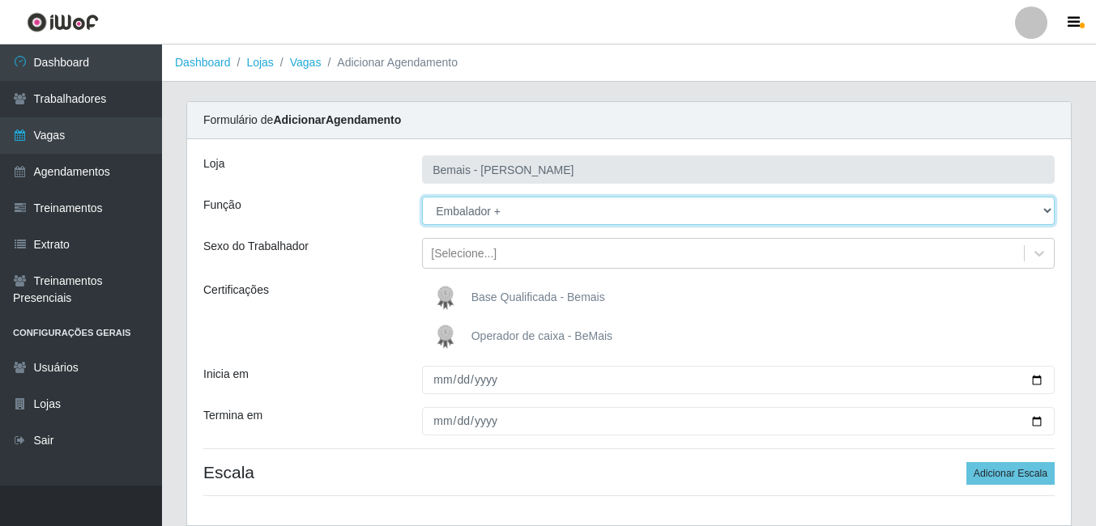
select select "82"
click at [422, 197] on select "[Selecione...] ASG ASG + ASG ++ Auxiliar de Depósito Auxiliar de Depósito + Aux…" at bounding box center [738, 211] width 632 height 28
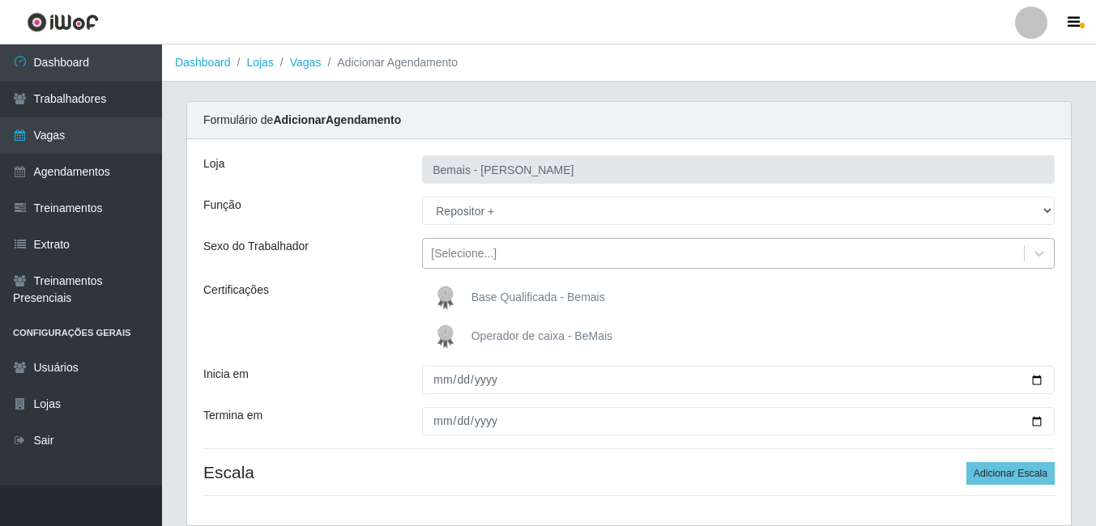
click at [480, 255] on div "[Selecione...]" at bounding box center [464, 253] width 66 height 17
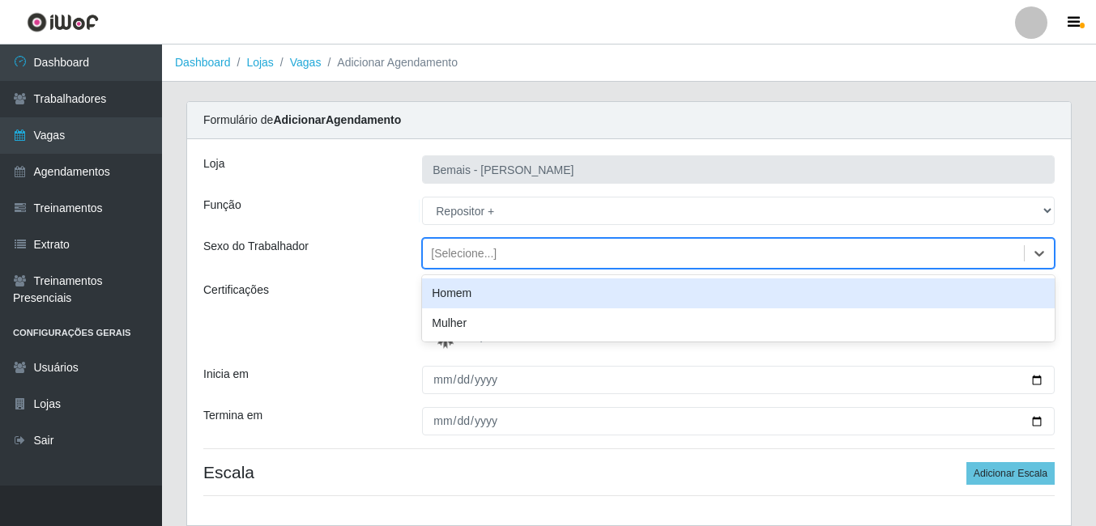
click at [445, 294] on div "Homem" at bounding box center [738, 294] width 632 height 30
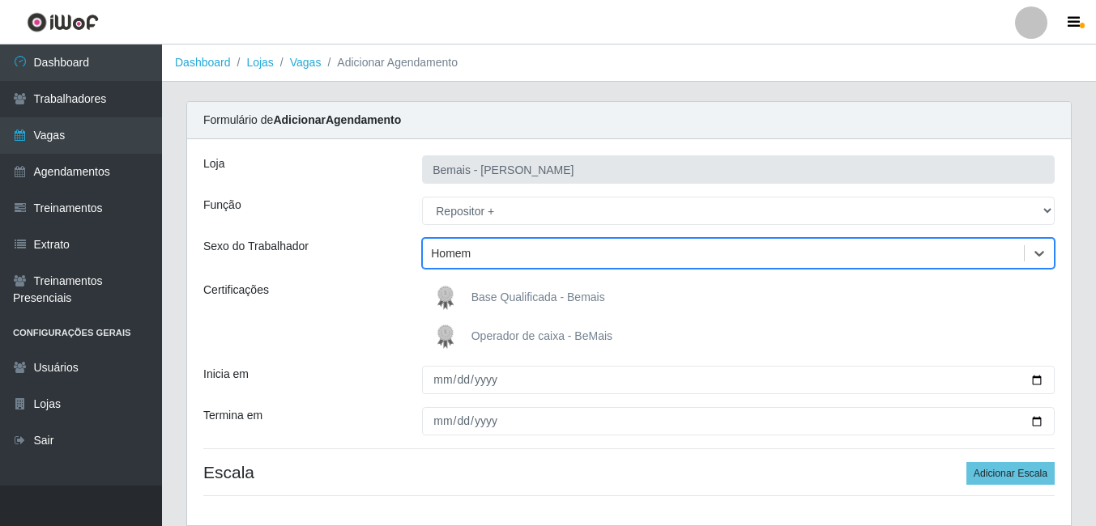
click at [464, 304] on img at bounding box center [448, 298] width 39 height 32
click at [0, 0] on input "Base Qualificada - Bemais" at bounding box center [0, 0] width 0 height 0
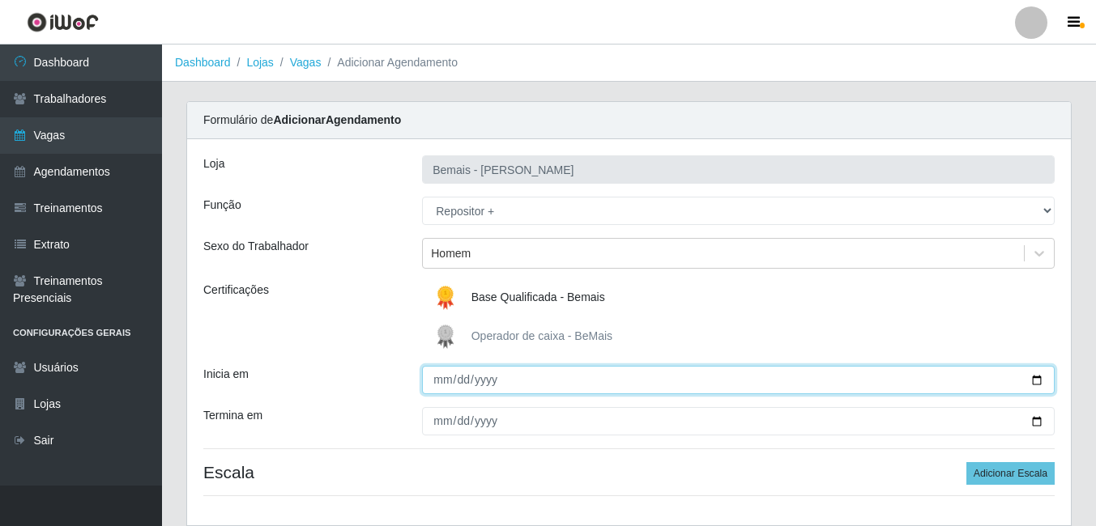
click at [441, 388] on input "Inicia em" at bounding box center [738, 380] width 632 height 28
type input "[DATE]"
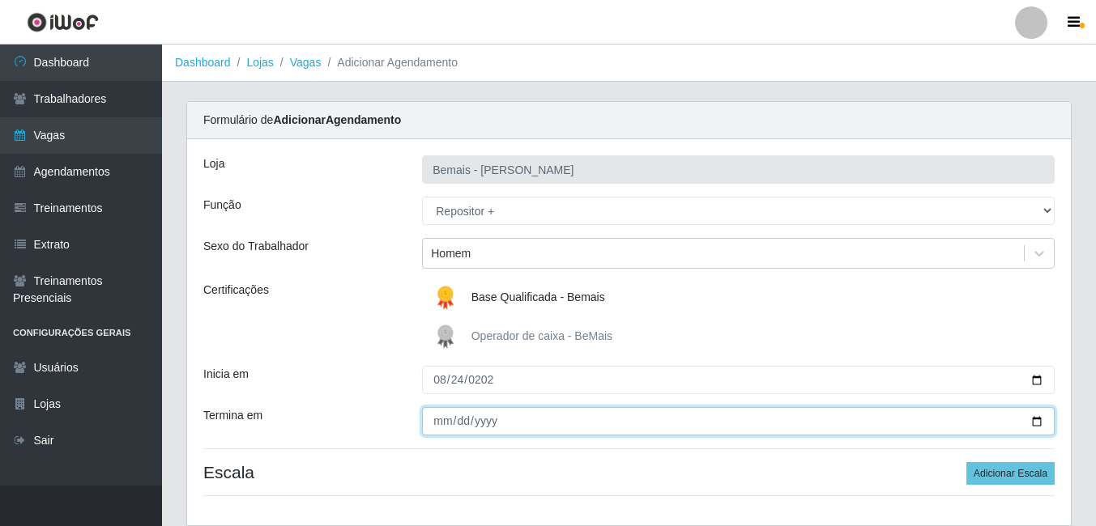
click at [443, 420] on input "Termina em" at bounding box center [738, 421] width 632 height 28
type input "[DATE]"
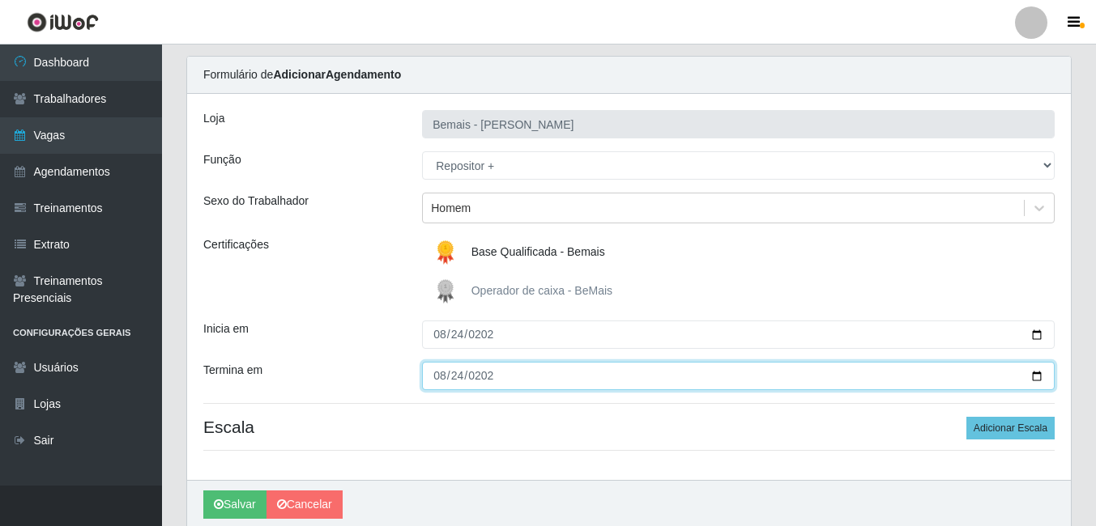
scroll to position [81, 0]
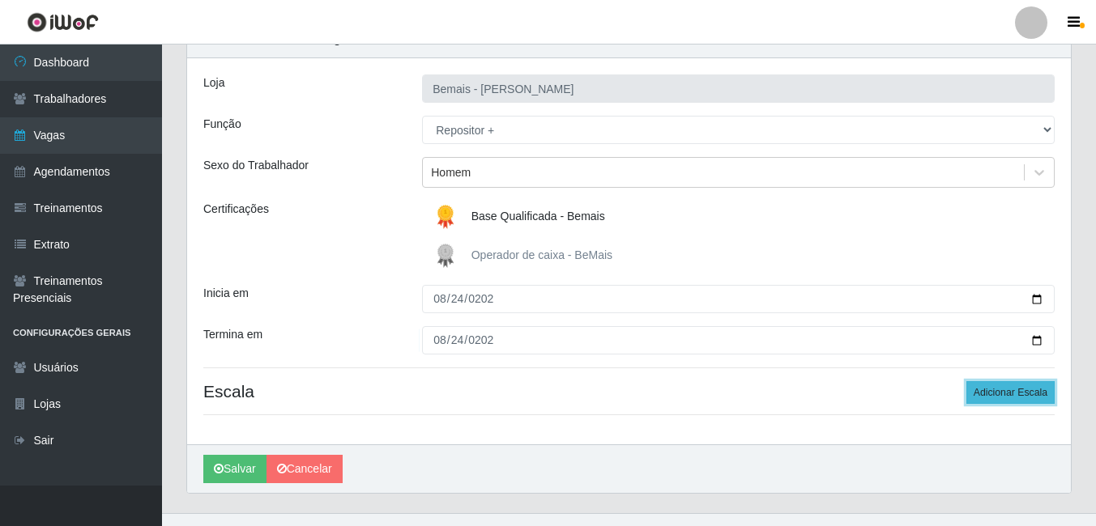
click at [1008, 388] on button "Adicionar Escala" at bounding box center [1010, 392] width 88 height 23
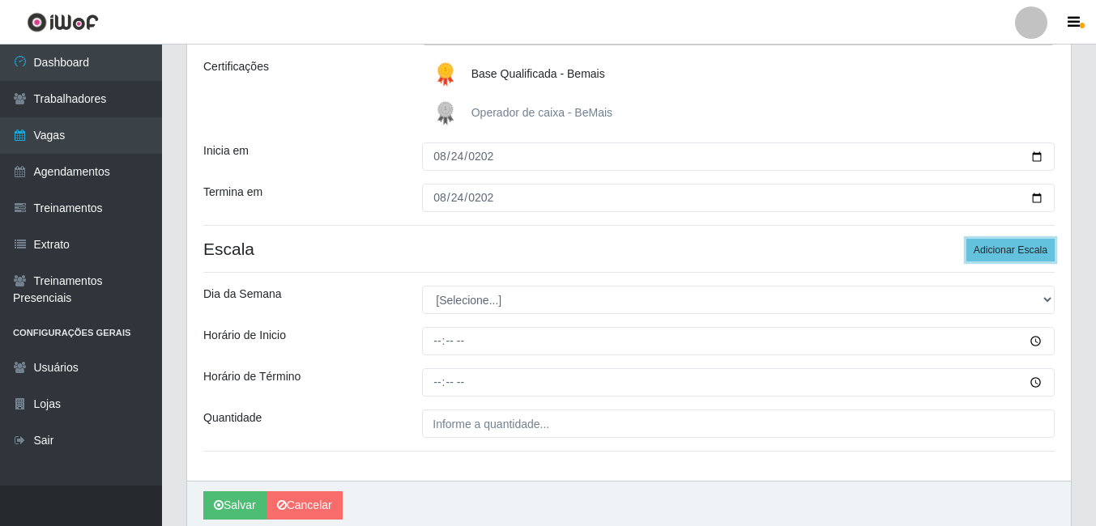
scroll to position [287, 0]
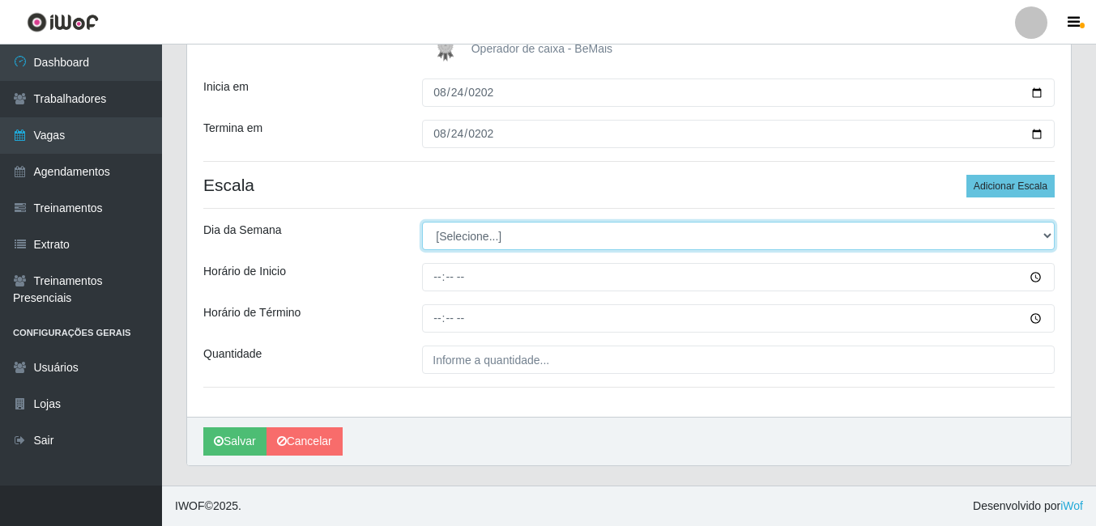
click at [492, 241] on select "[Selecione...] Segunda Terça Quarta Quinta Sexta Sábado Domingo" at bounding box center [738, 236] width 632 height 28
select select "0"
click at [422, 222] on select "[Selecione...] Segunda Terça Quarta Quinta Sexta Sábado Domingo" at bounding box center [738, 236] width 632 height 28
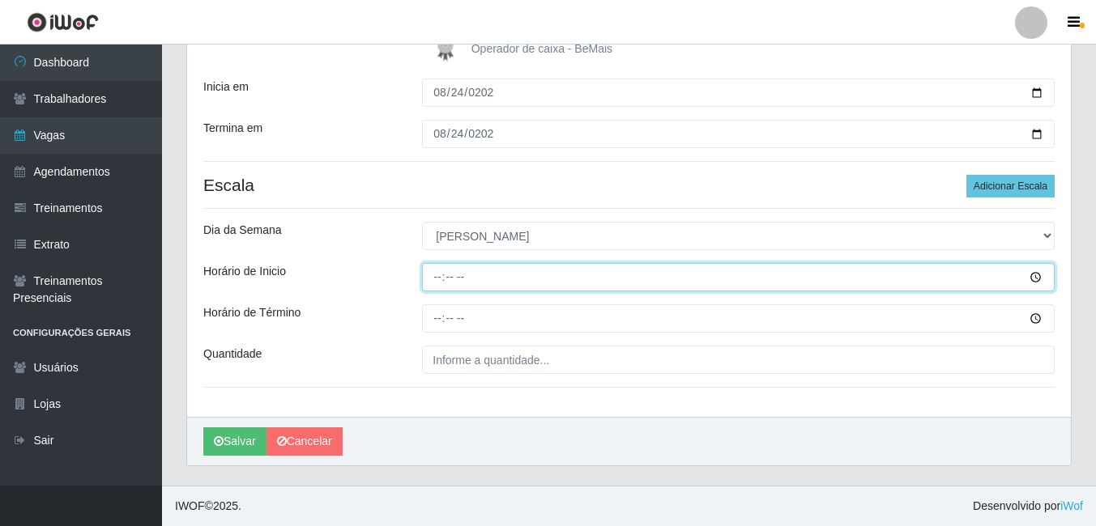
click at [437, 276] on input "Horário de Inicio" at bounding box center [738, 277] width 632 height 28
type input "09:00"
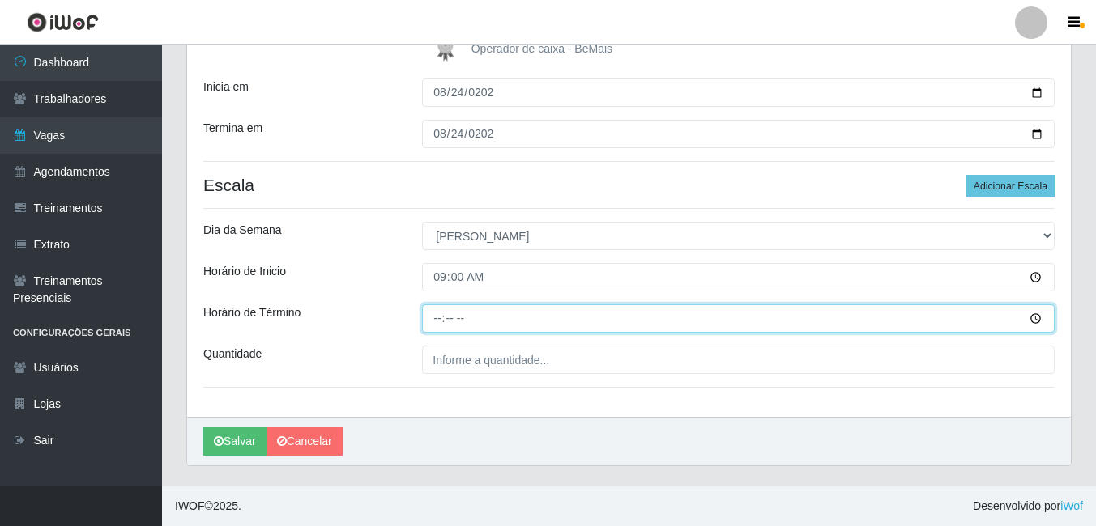
click at [434, 326] on input "Horário de Término" at bounding box center [738, 318] width 632 height 28
type input "15:00"
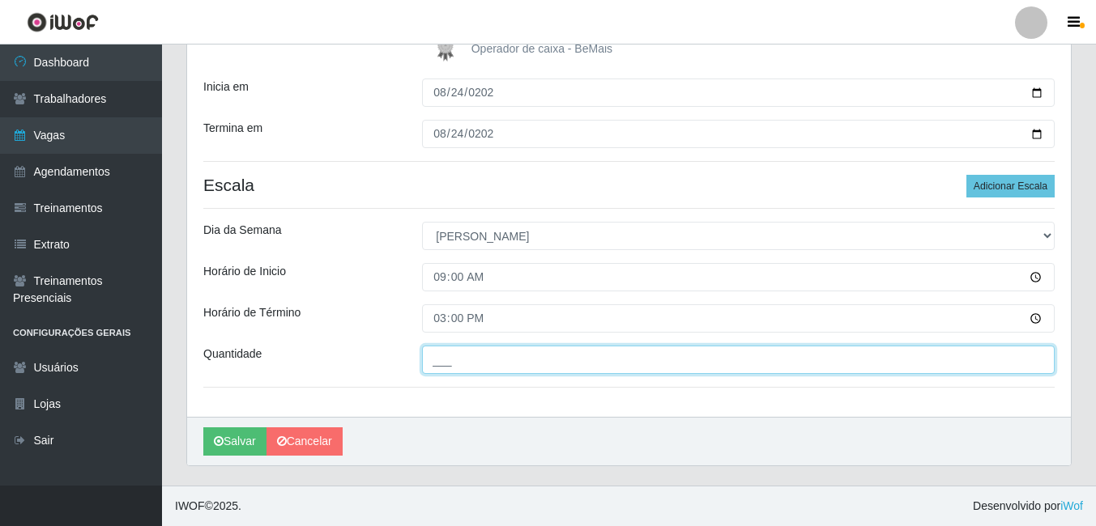
click at [428, 361] on input "___" at bounding box center [738, 360] width 632 height 28
click at [428, 364] on input "2__" at bounding box center [738, 360] width 632 height 28
drag, startPoint x: 428, startPoint y: 364, endPoint x: 441, endPoint y: 360, distance: 13.6
click at [440, 360] on input "2__" at bounding box center [738, 360] width 632 height 28
type input "3__"
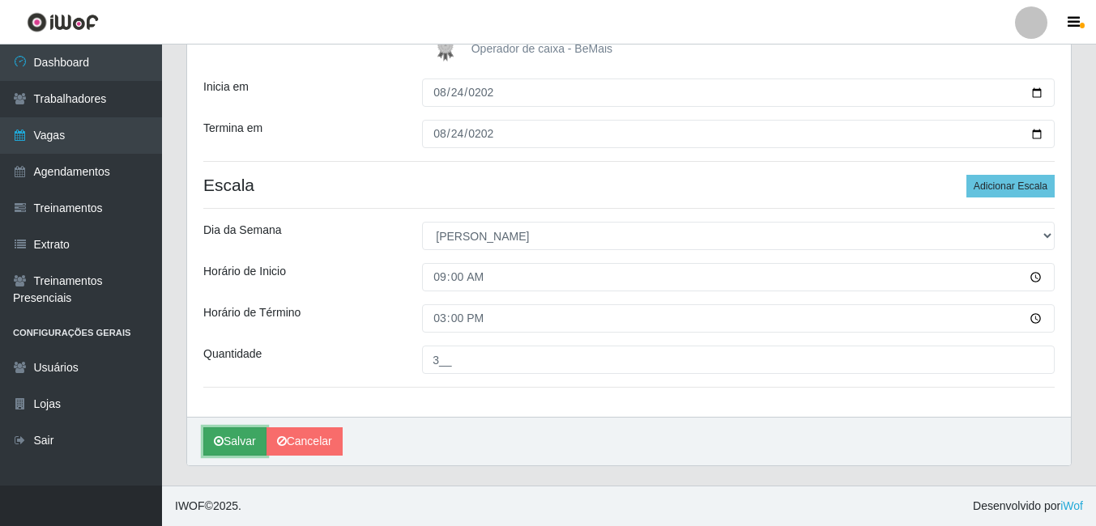
click at [227, 439] on button "Salvar" at bounding box center [234, 442] width 63 height 28
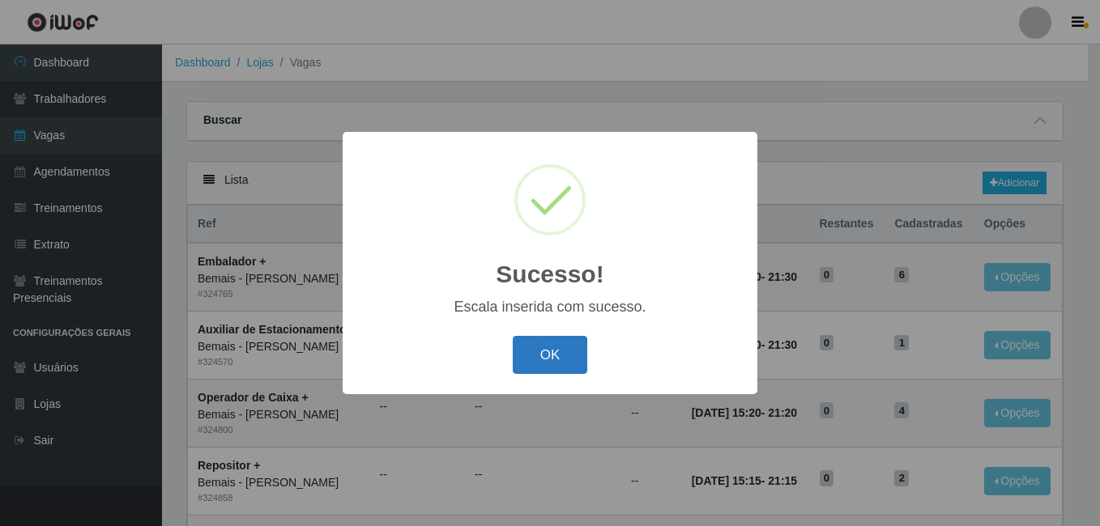
click at [572, 371] on button "OK" at bounding box center [550, 355] width 75 height 38
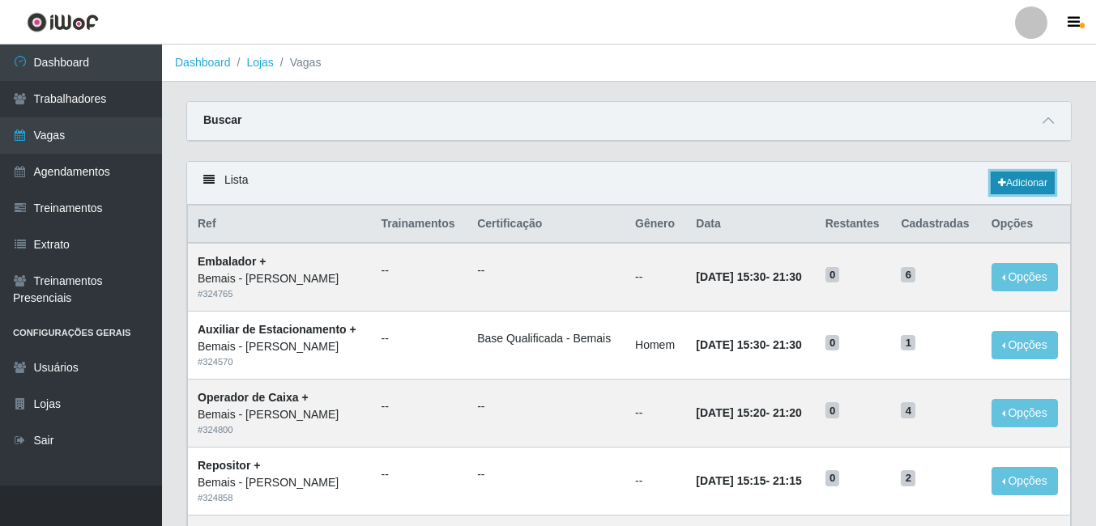
click at [1010, 179] on link "Adicionar" at bounding box center [1022, 183] width 64 height 23
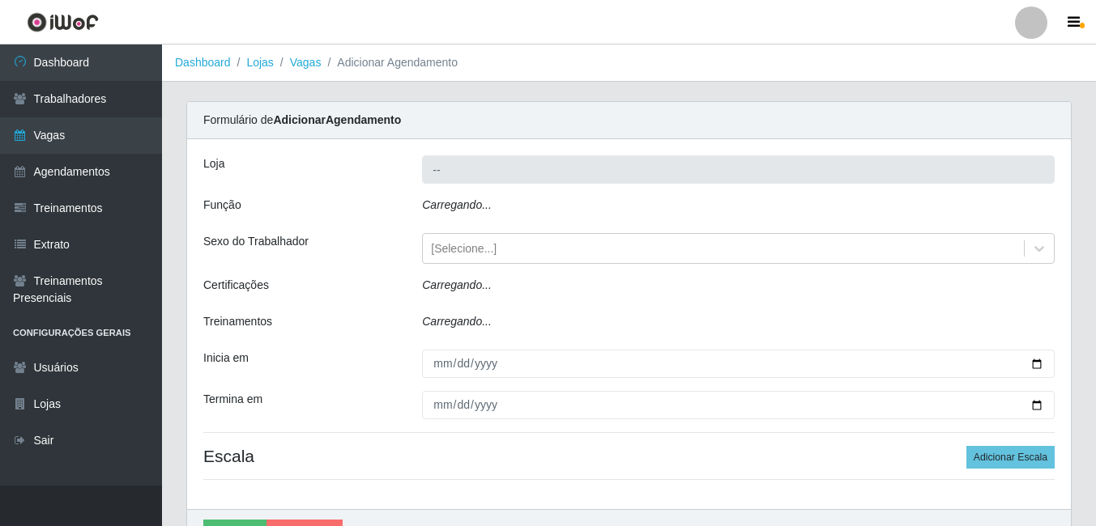
type input "Bemais - [PERSON_NAME]"
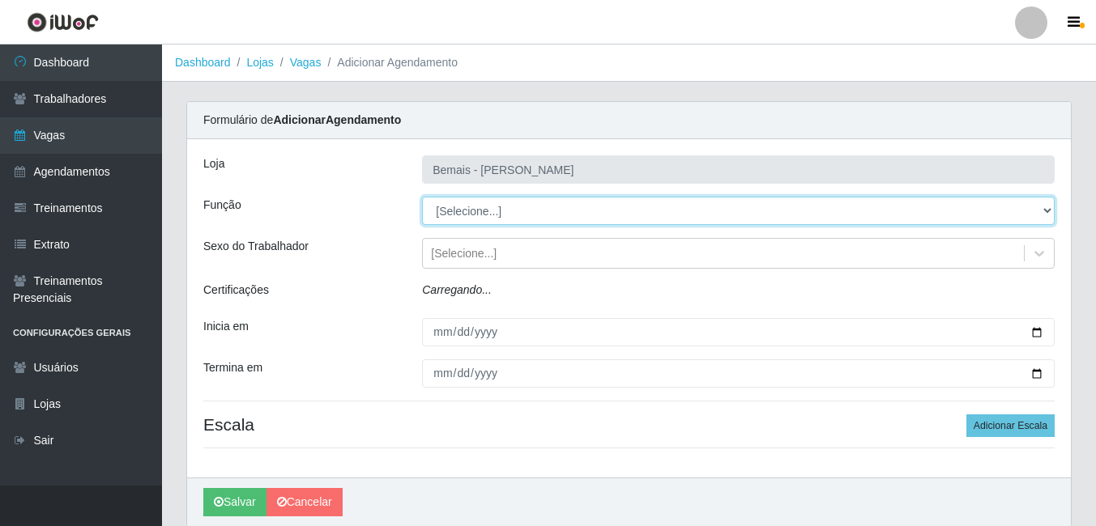
click at [504, 219] on select "[Selecione...] ASG ASG + ASG ++ Auxiliar de Depósito Auxiliar de Depósito + Aux…" at bounding box center [738, 211] width 632 height 28
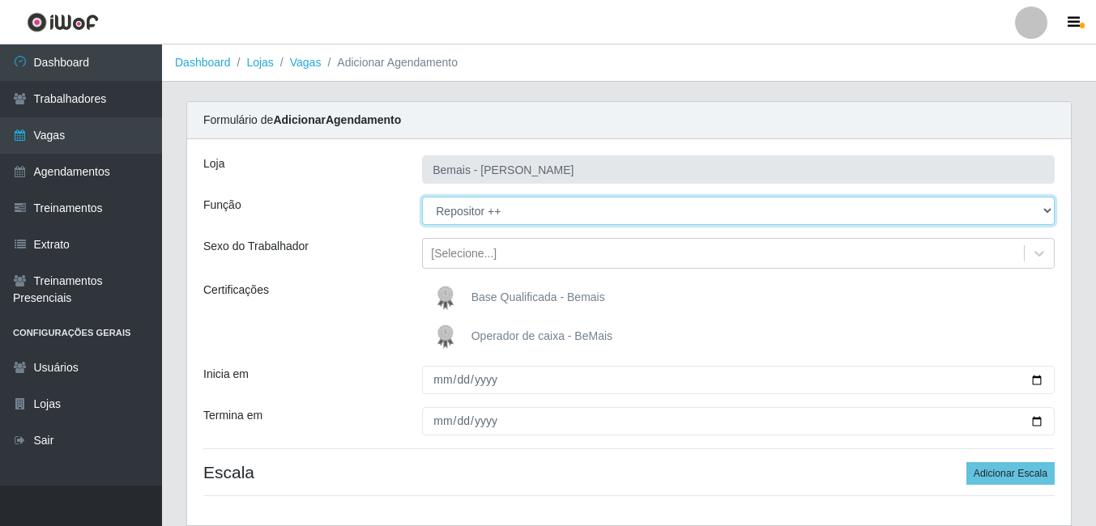
click at [422, 197] on select "[Selecione...] ASG ASG + ASG ++ Auxiliar de Depósito Auxiliar de Depósito + Aux…" at bounding box center [738, 211] width 632 height 28
click at [538, 209] on select "[Selecione...] ASG ASG + ASG ++ Auxiliar de Depósito Auxiliar de Depósito + Aux…" at bounding box center [738, 211] width 632 height 28
select select "82"
click at [422, 197] on select "[Selecione...] ASG ASG + ASG ++ Auxiliar de Depósito Auxiliar de Depósito + Aux…" at bounding box center [738, 211] width 632 height 28
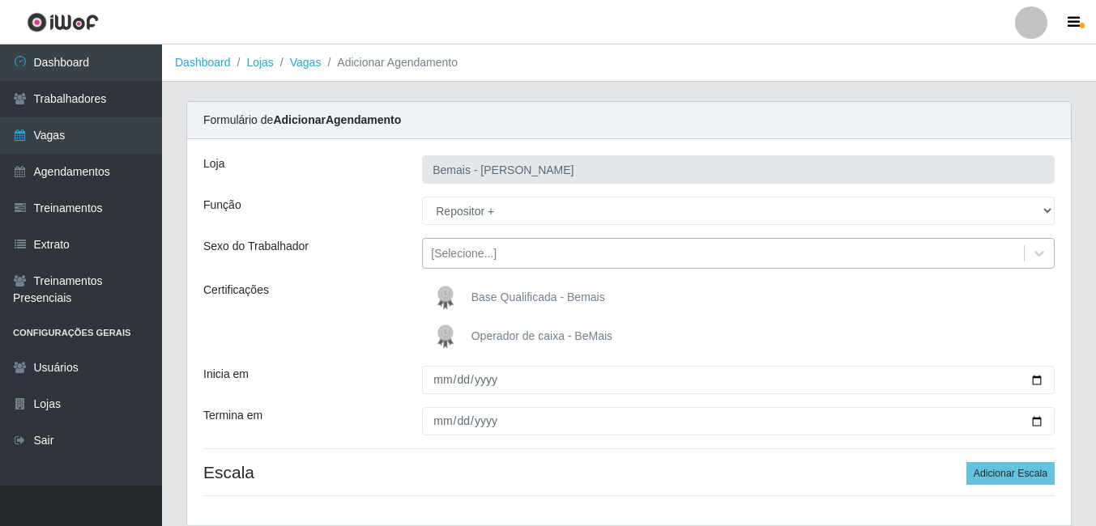
click at [492, 256] on div "[Selecione...]" at bounding box center [464, 253] width 66 height 17
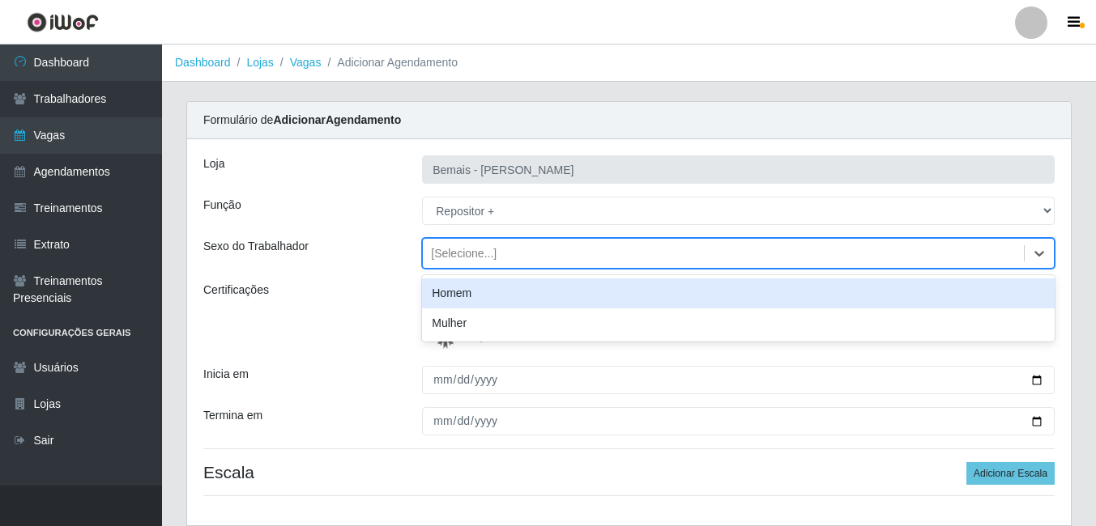
click at [456, 301] on div "Homem" at bounding box center [738, 294] width 632 height 30
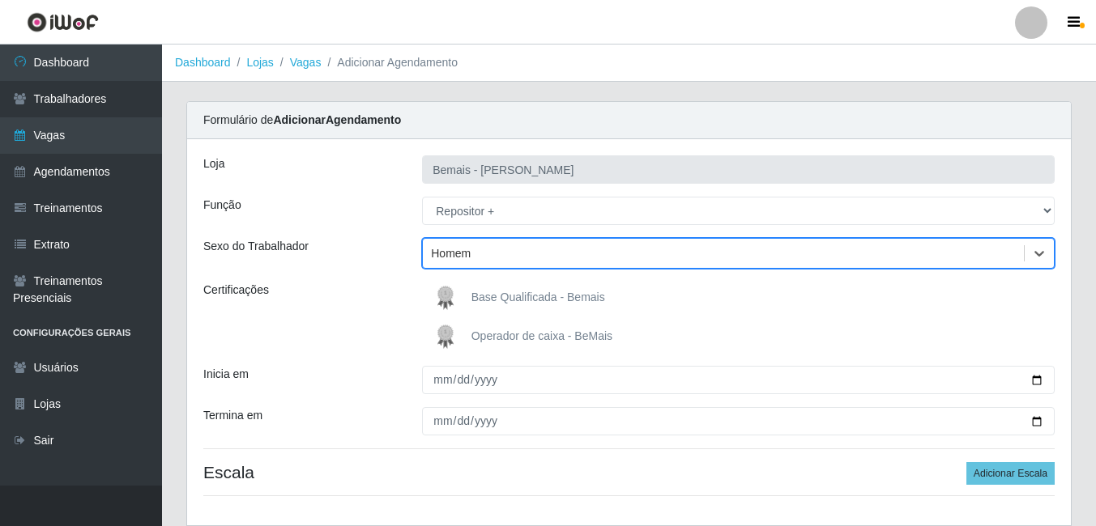
click at [459, 297] on img at bounding box center [448, 298] width 39 height 32
click at [0, 0] on input "Base Qualificada - Bemais" at bounding box center [0, 0] width 0 height 0
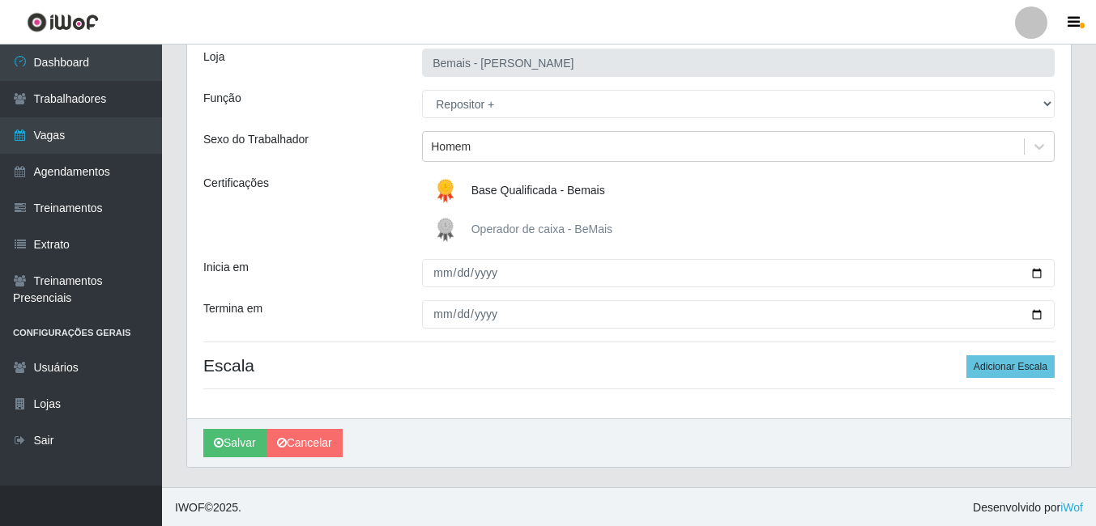
scroll to position [109, 0]
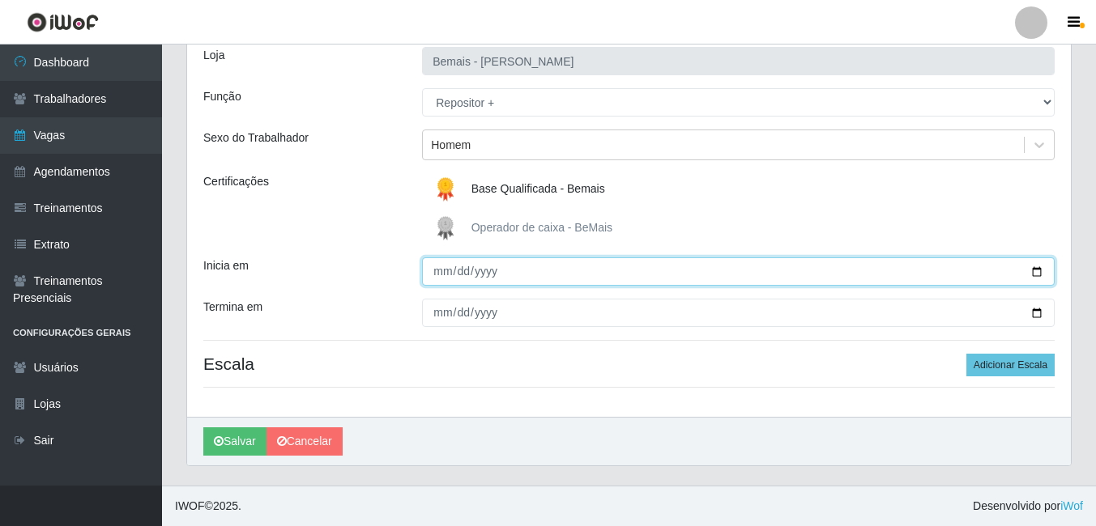
click at [442, 279] on input "Inicia em" at bounding box center [738, 272] width 632 height 28
type input "[DATE]"
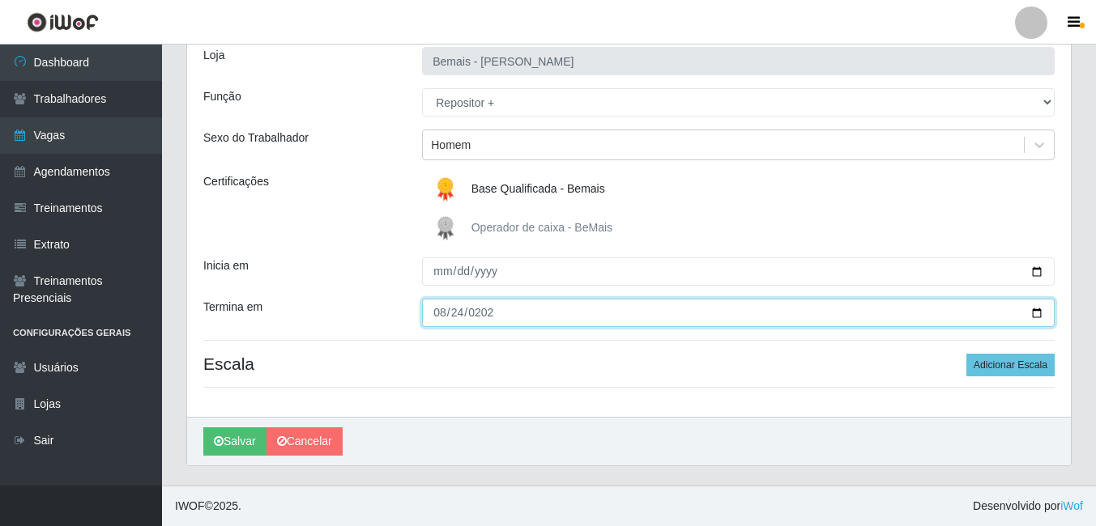
type input "[DATE]"
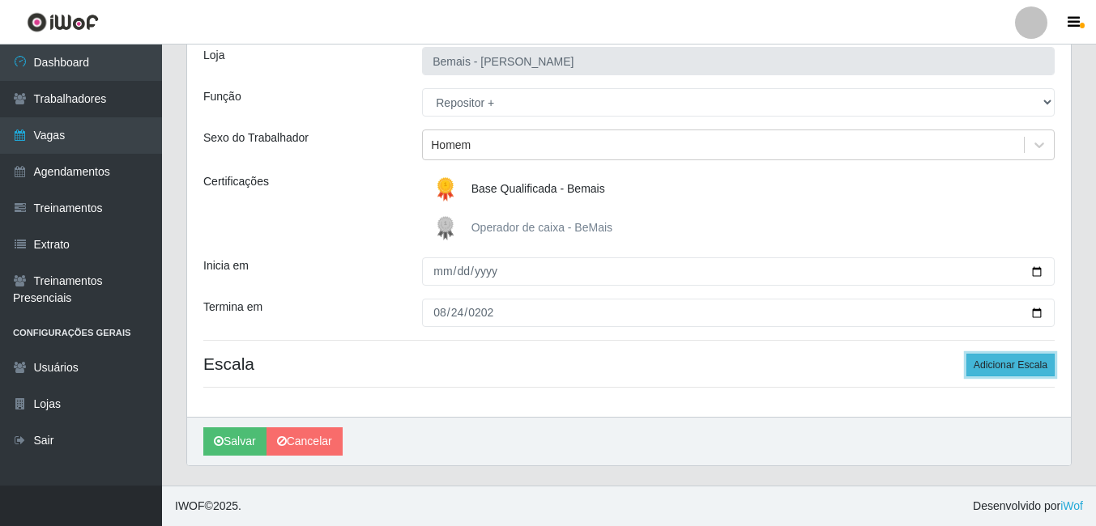
click at [1019, 361] on button "Adicionar Escala" at bounding box center [1010, 365] width 88 height 23
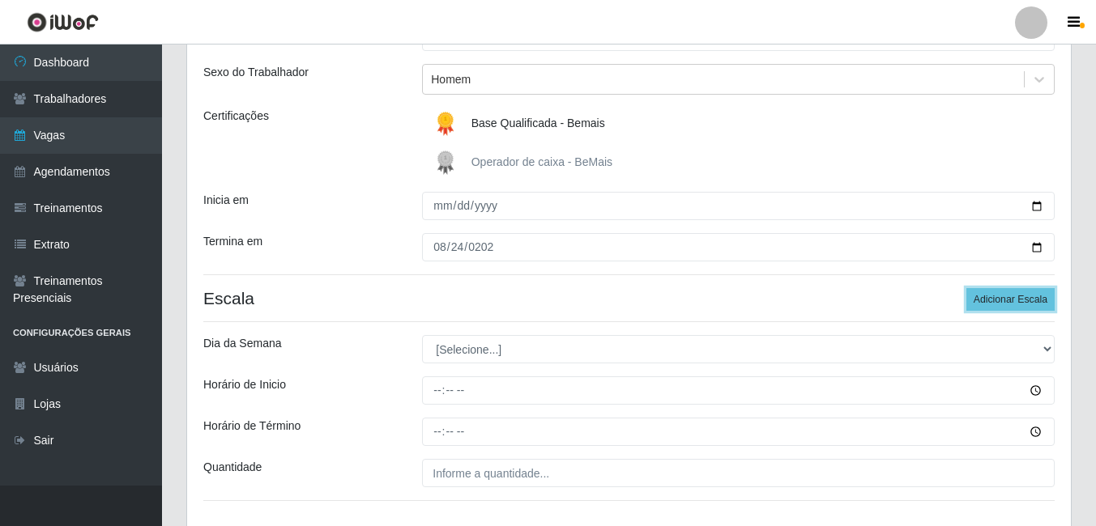
scroll to position [270, 0]
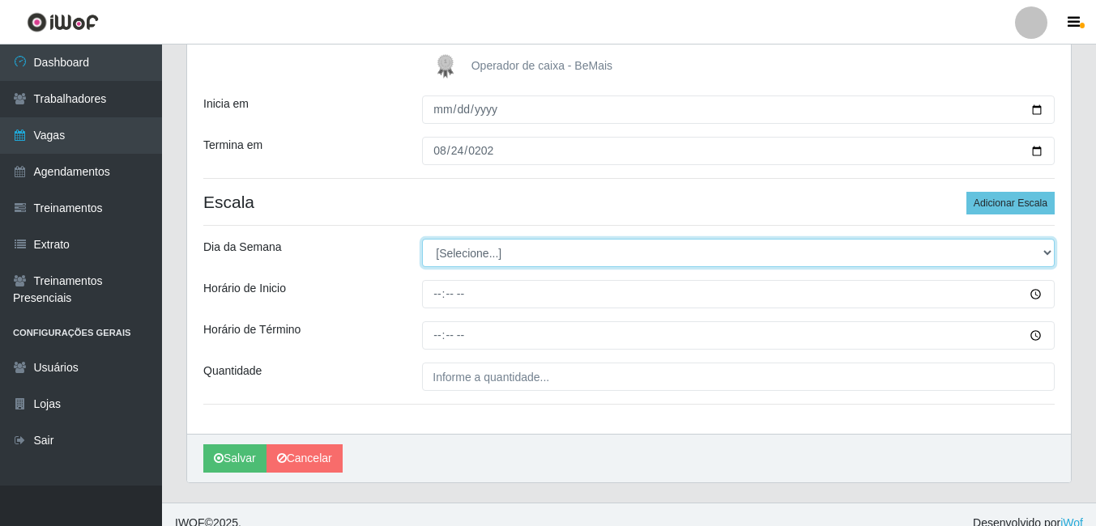
click at [466, 243] on select "[Selecione...] Segunda Terça Quarta Quinta Sexta Sábado Domingo" at bounding box center [738, 253] width 632 height 28
select select "0"
click at [422, 239] on select "[Selecione...] Segunda Terça Quarta Quinta Sexta Sábado Domingo" at bounding box center [738, 253] width 632 height 28
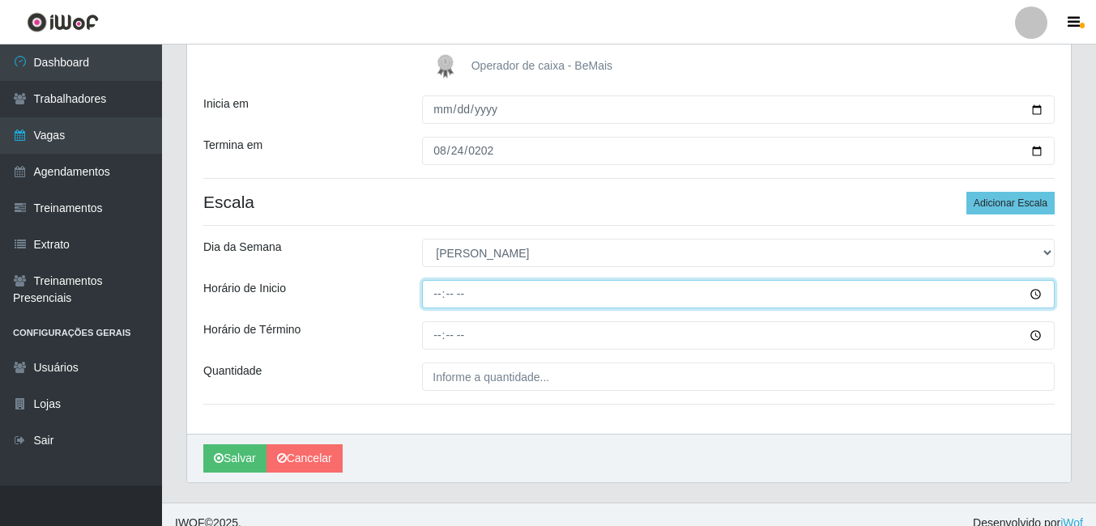
click at [432, 296] on input "Horário de Inicio" at bounding box center [738, 294] width 632 height 28
type input "12:00"
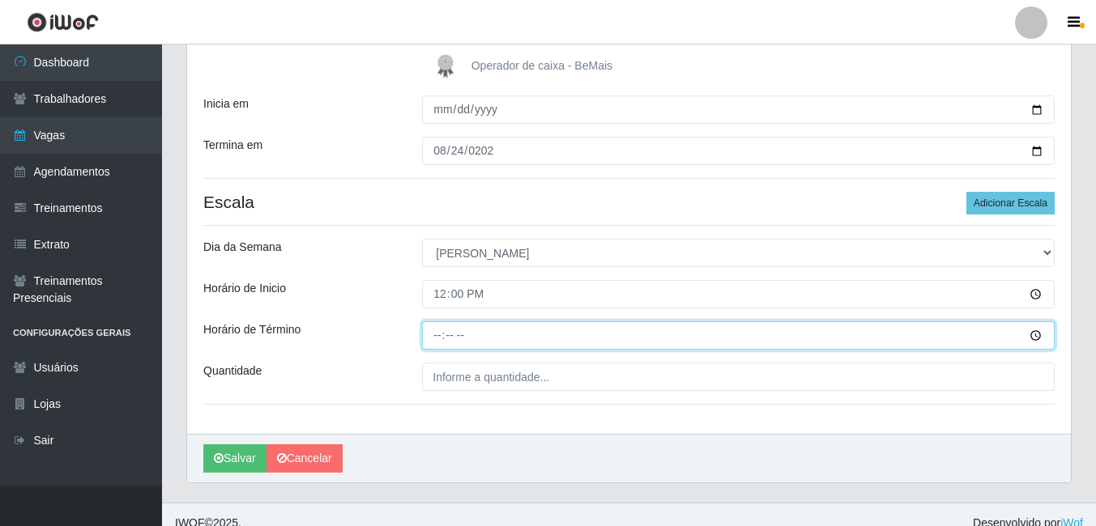
type input "18:00"
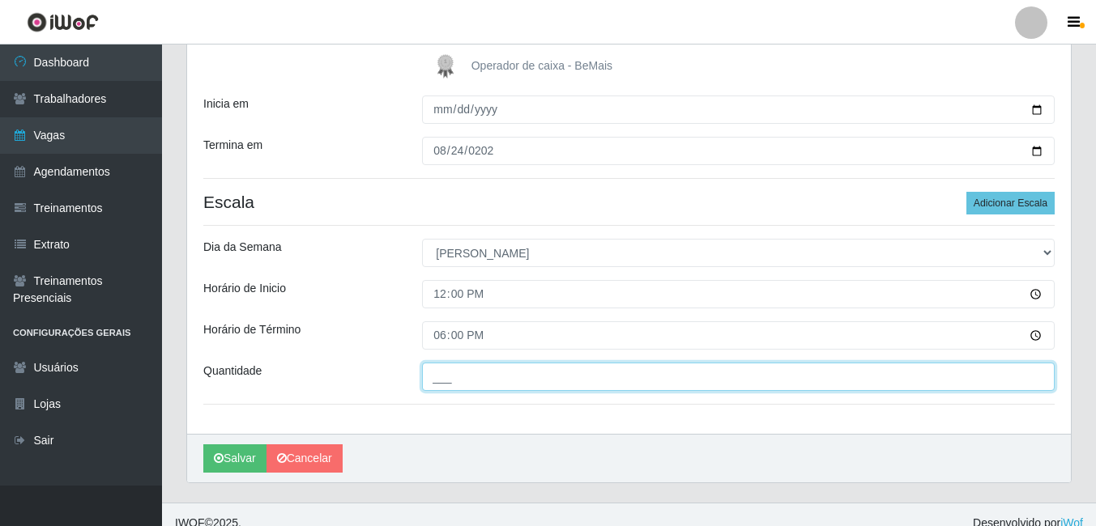
click at [473, 381] on input "___" at bounding box center [738, 377] width 632 height 28
type input "1__"
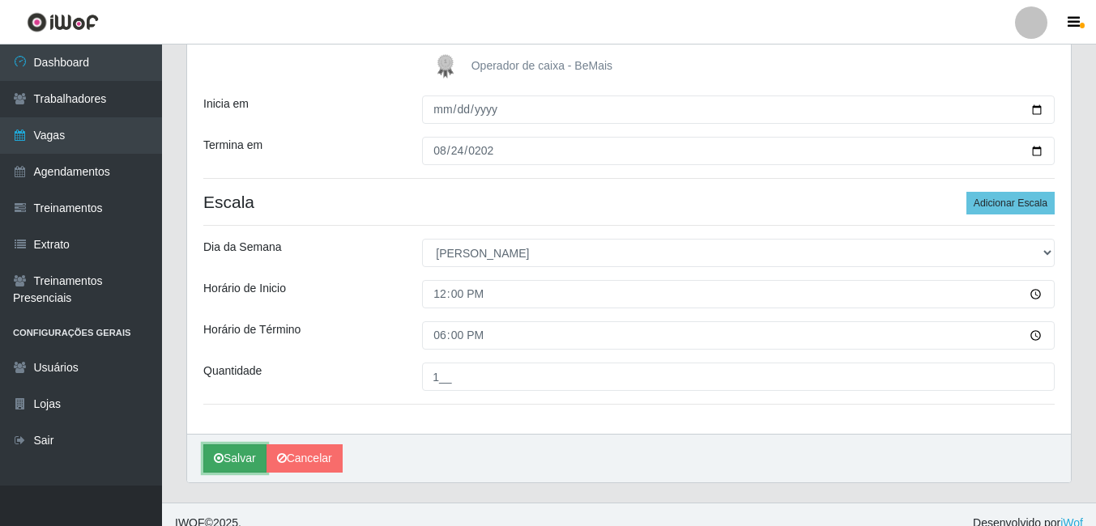
click at [238, 462] on button "Salvar" at bounding box center [234, 459] width 63 height 28
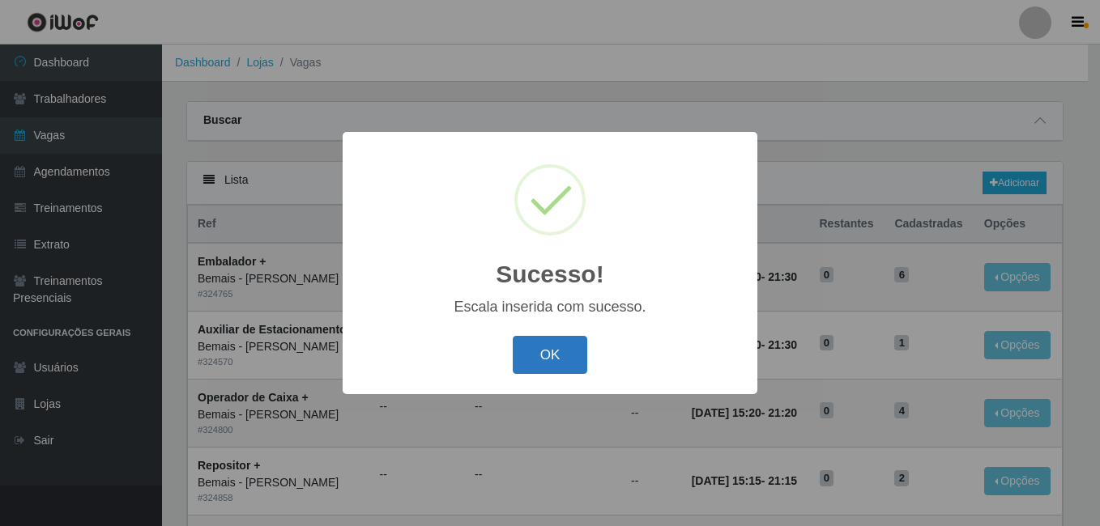
click at [562, 355] on button "OK" at bounding box center [550, 355] width 75 height 38
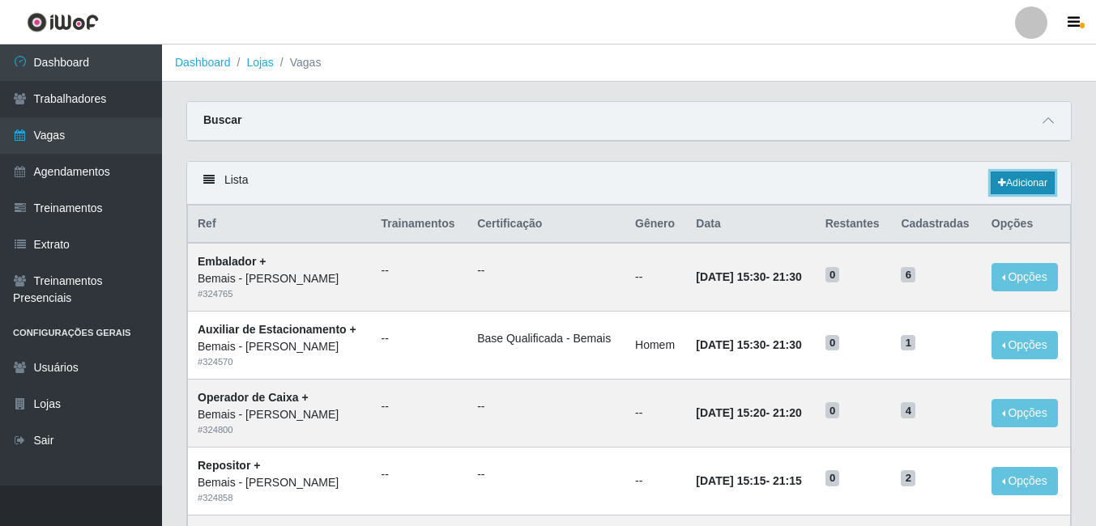
click at [1017, 189] on link "Adicionar" at bounding box center [1022, 183] width 64 height 23
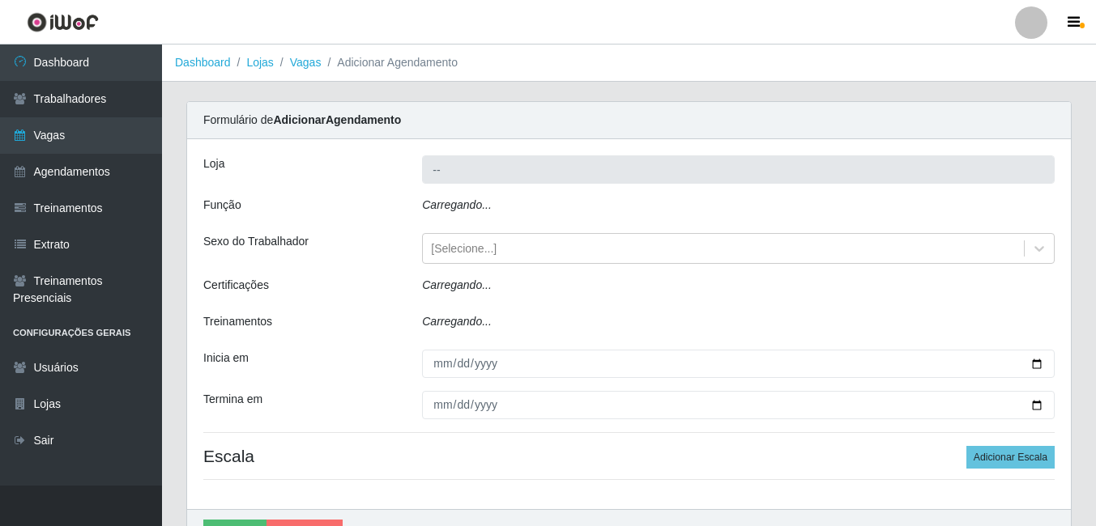
type input "Bemais - [PERSON_NAME]"
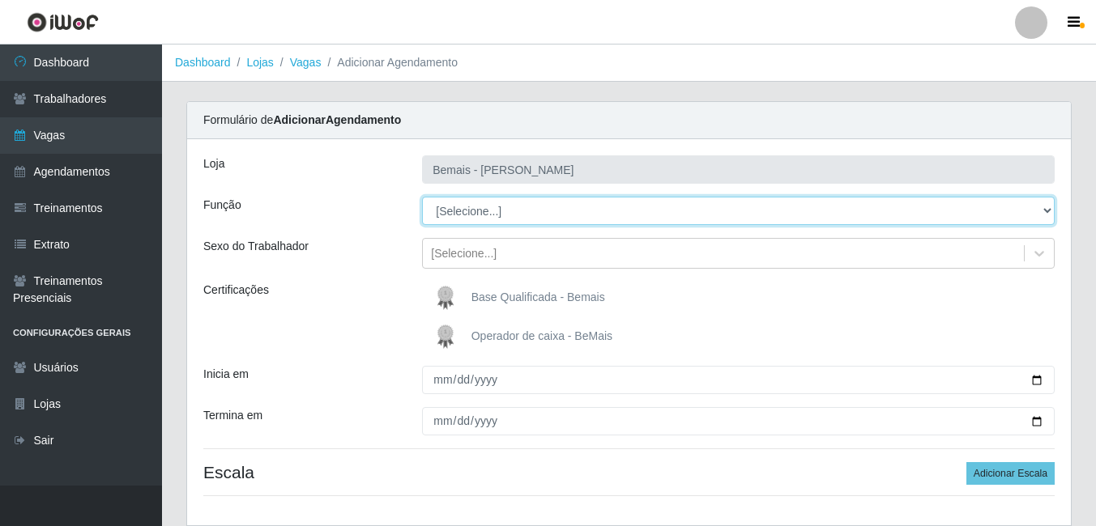
click at [441, 199] on select "[Selecione...] ASG ASG + ASG ++ Auxiliar de Depósito Auxiliar de Depósito + Aux…" at bounding box center [738, 211] width 632 height 28
click at [422, 197] on select "[Selecione...] ASG ASG + ASG ++ Auxiliar de Depósito Auxiliar de Depósito + Aux…" at bounding box center [738, 211] width 632 height 28
click at [536, 208] on select "[Selecione...] ASG ASG + ASG ++ Auxiliar de Depósito Auxiliar de Depósito + Aux…" at bounding box center [738, 211] width 632 height 28
select select "82"
click at [422, 197] on select "[Selecione...] ASG ASG + ASG ++ Auxiliar de Depósito Auxiliar de Depósito + Aux…" at bounding box center [738, 211] width 632 height 28
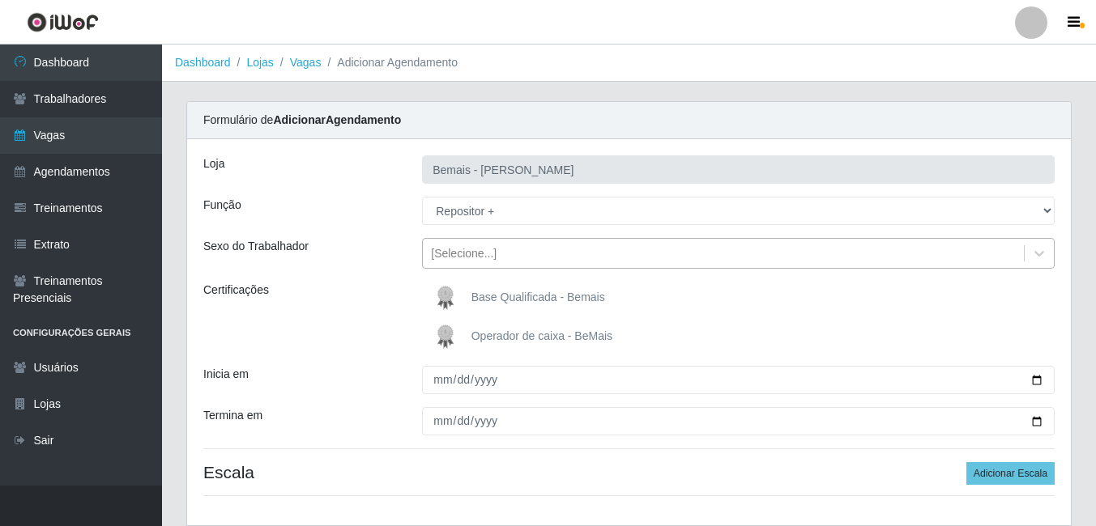
click at [479, 267] on div "[Selecione...]" at bounding box center [738, 253] width 632 height 31
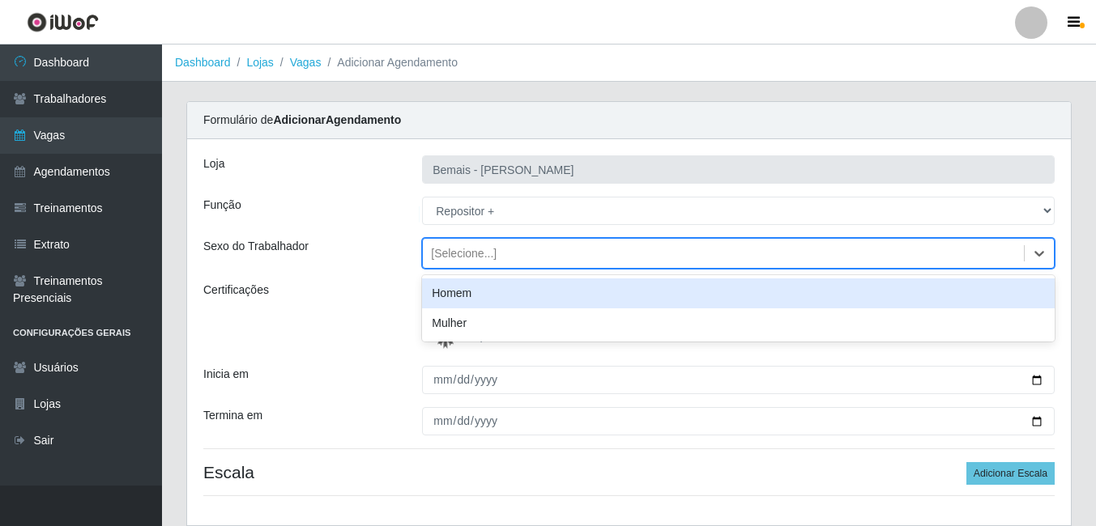
click at [467, 305] on div "Homem" at bounding box center [738, 294] width 632 height 30
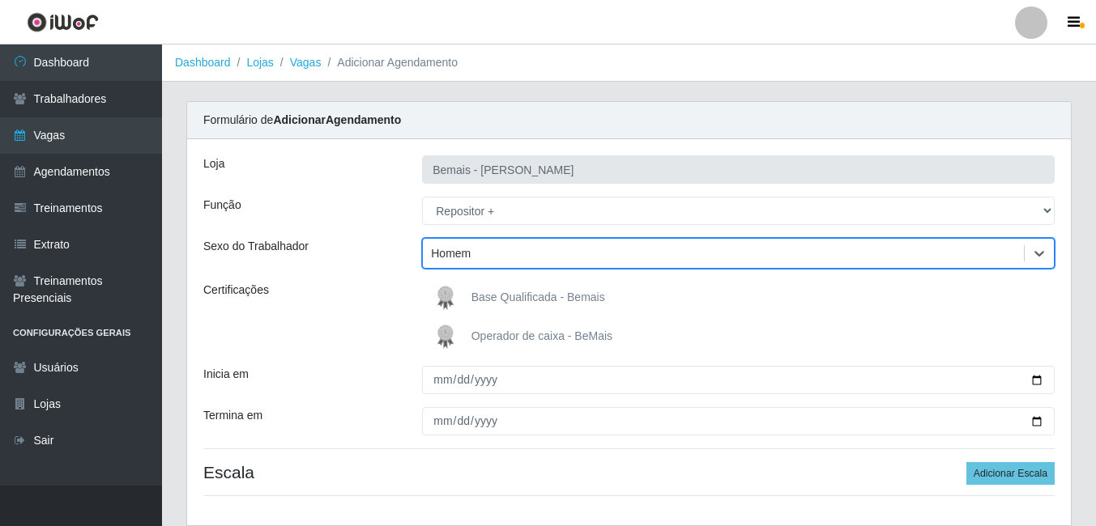
click at [463, 296] on img at bounding box center [448, 298] width 39 height 32
click at [0, 0] on input "Base Qualificada - Bemais" at bounding box center [0, 0] width 0 height 0
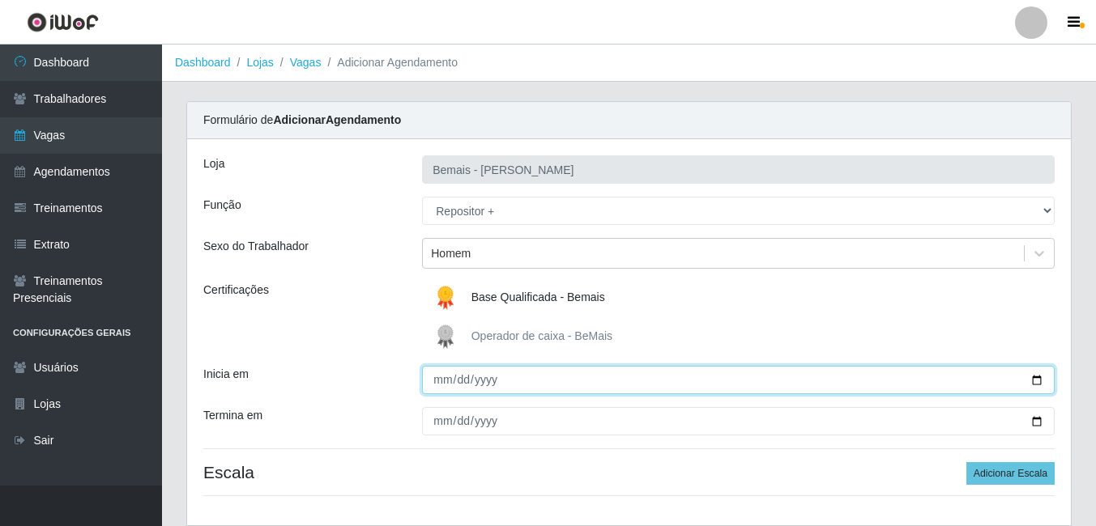
click at [431, 383] on input "Inicia em" at bounding box center [738, 380] width 632 height 28
type input "[DATE]"
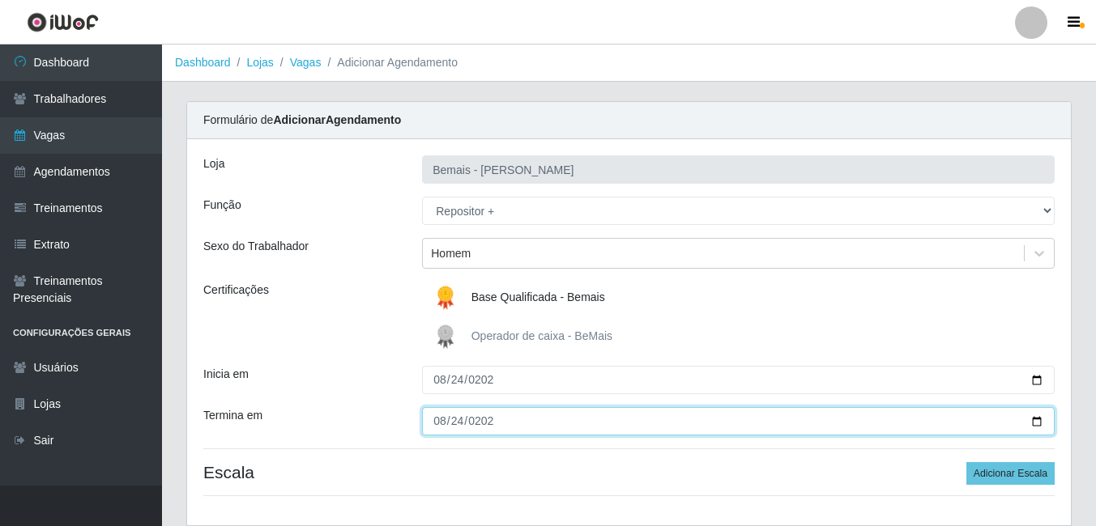
type input "[DATE]"
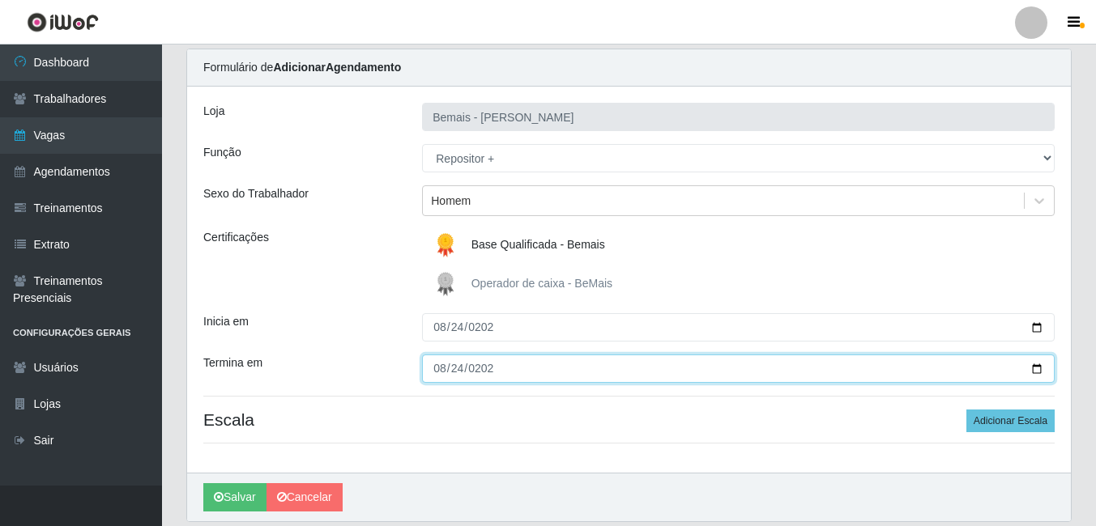
scroll to position [81, 0]
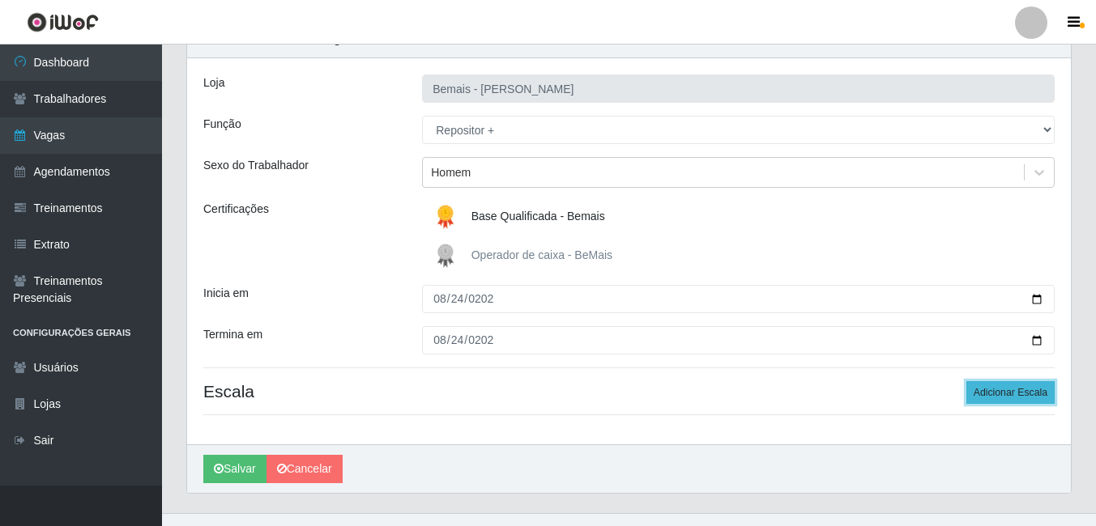
click at [1027, 387] on button "Adicionar Escala" at bounding box center [1010, 392] width 88 height 23
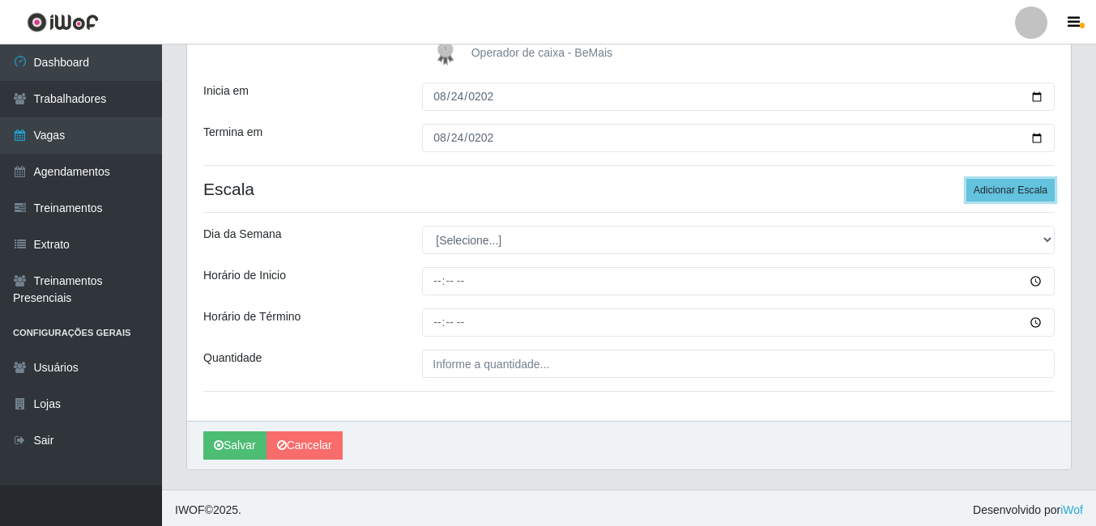
scroll to position [287, 0]
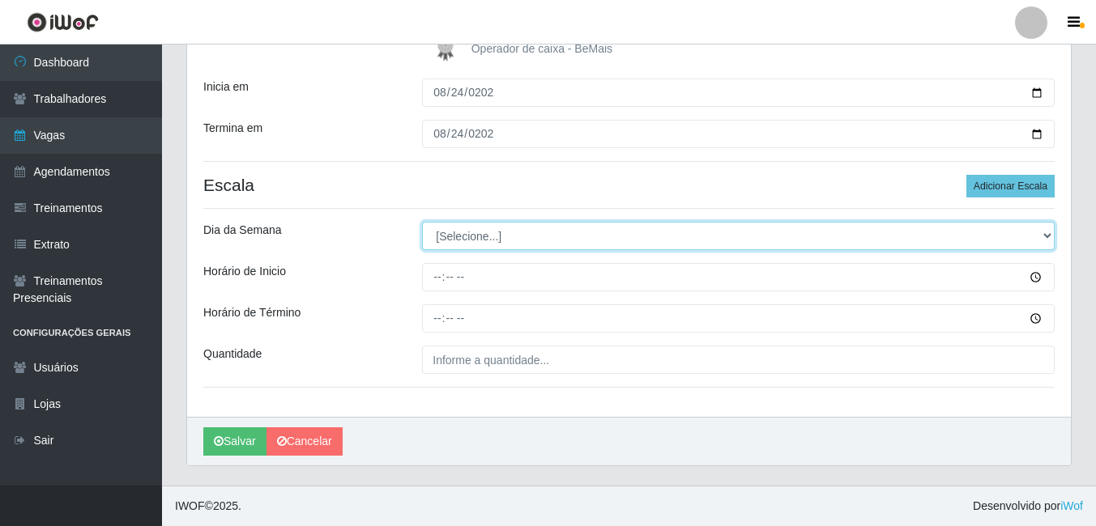
click at [504, 243] on select "[Selecione...] Segunda Terça Quarta Quinta Sexta Sábado Domingo" at bounding box center [738, 236] width 632 height 28
select select "0"
click at [422, 222] on select "[Selecione...] Segunda Terça Quarta Quinta Sexta Sábado Domingo" at bounding box center [738, 236] width 632 height 28
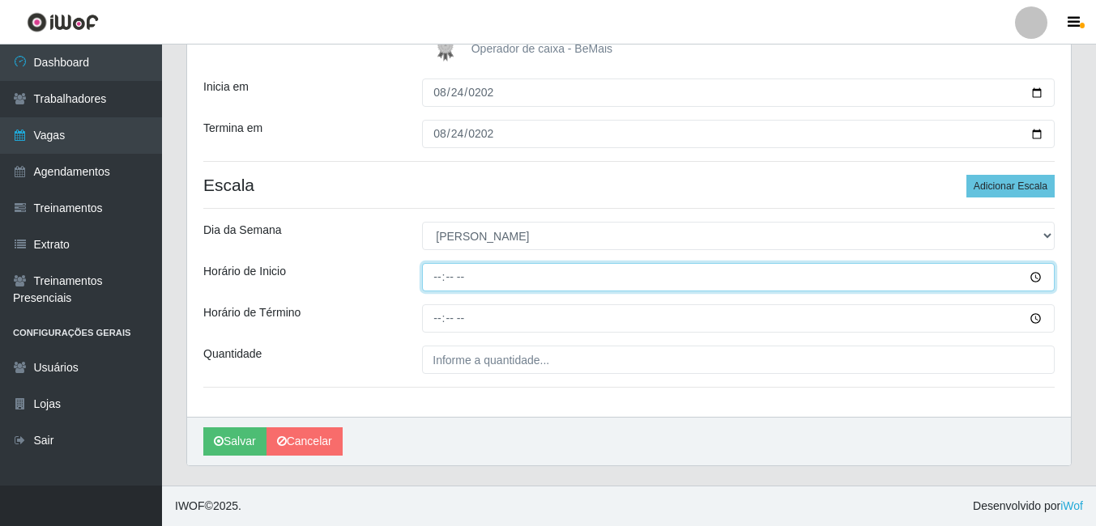
click at [440, 282] on input "Horário de Inicio" at bounding box center [738, 277] width 632 height 28
type input "15:00"
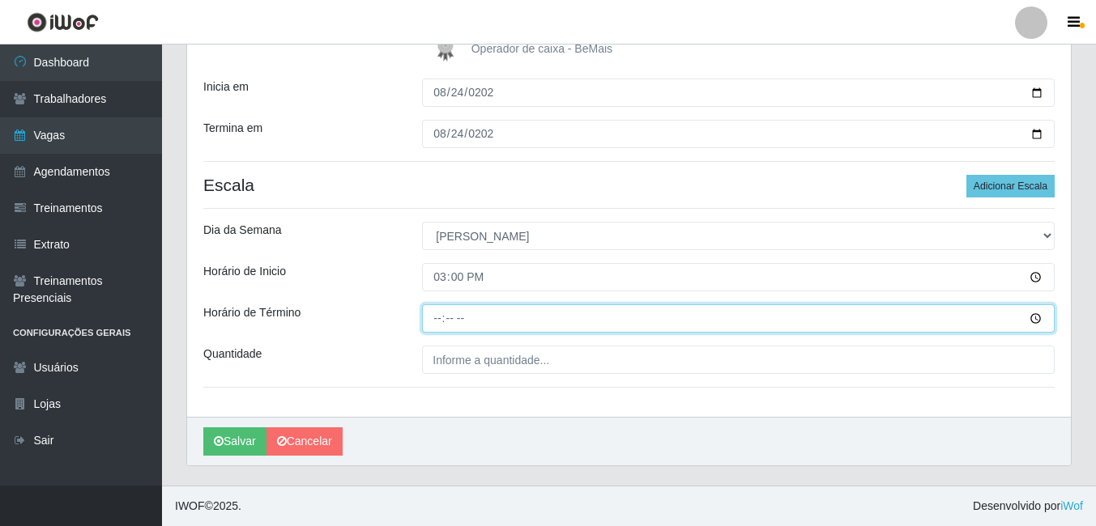
type input "21:00"
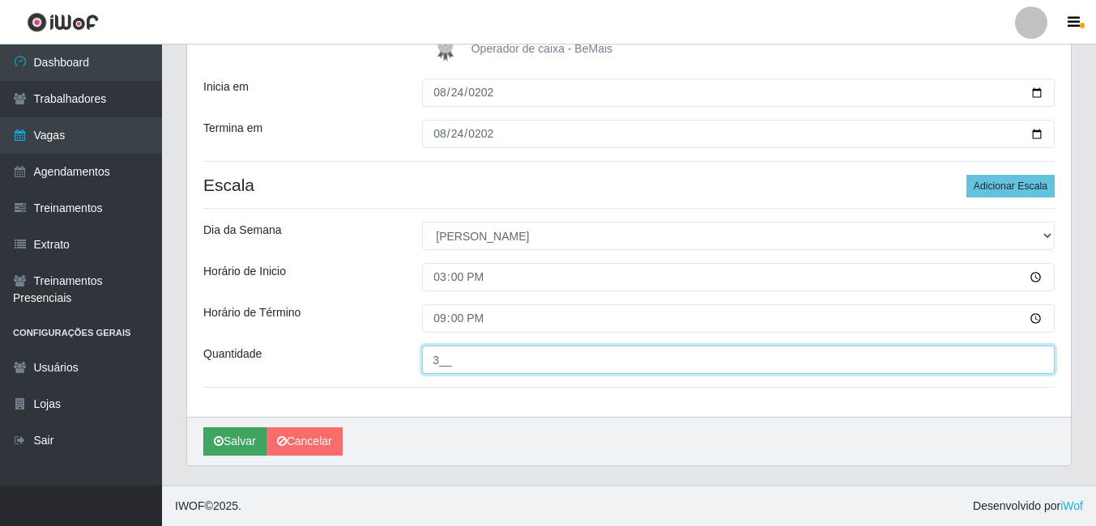
type input "3__"
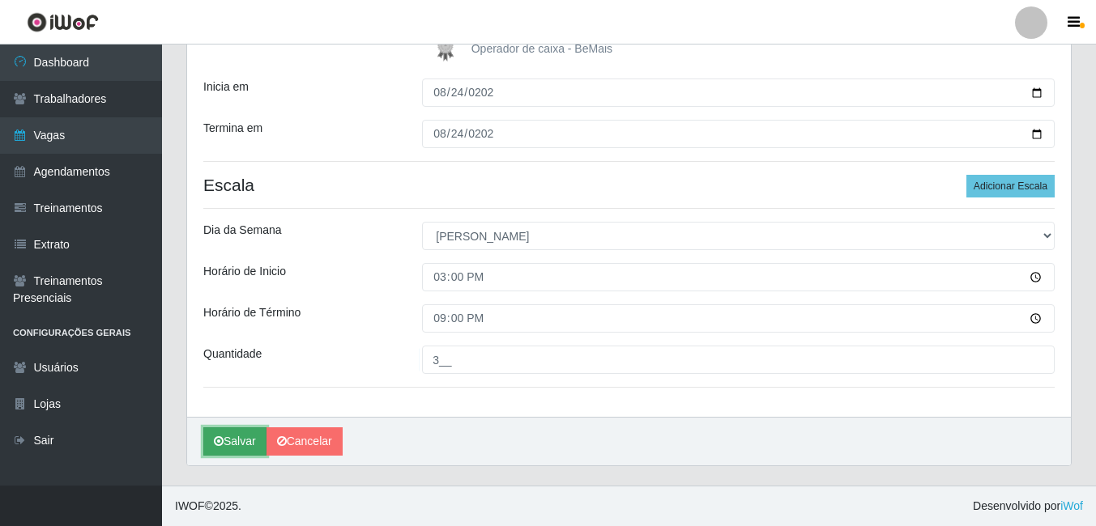
click at [234, 445] on button "Salvar" at bounding box center [234, 442] width 63 height 28
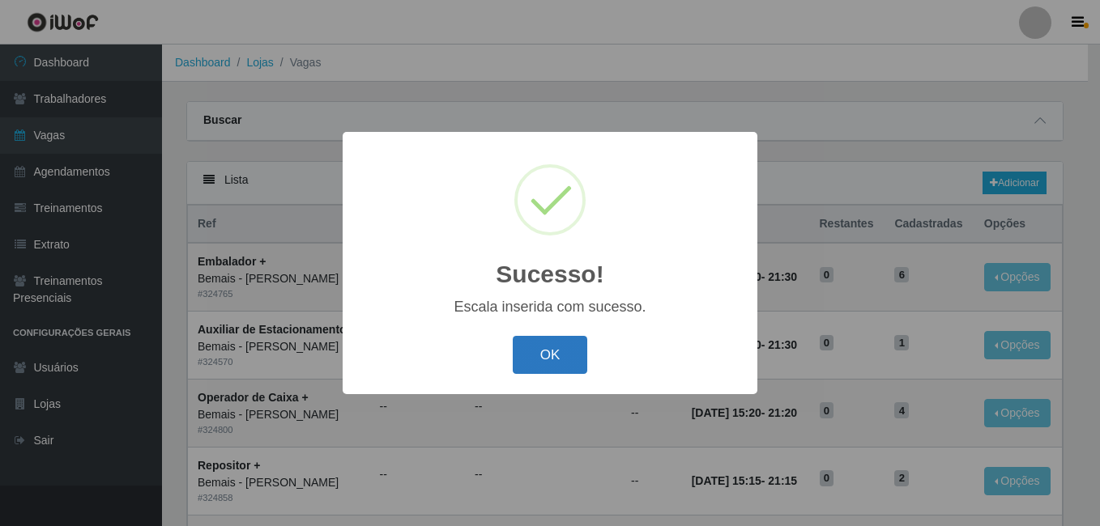
click at [513, 352] on button "OK" at bounding box center [550, 355] width 75 height 38
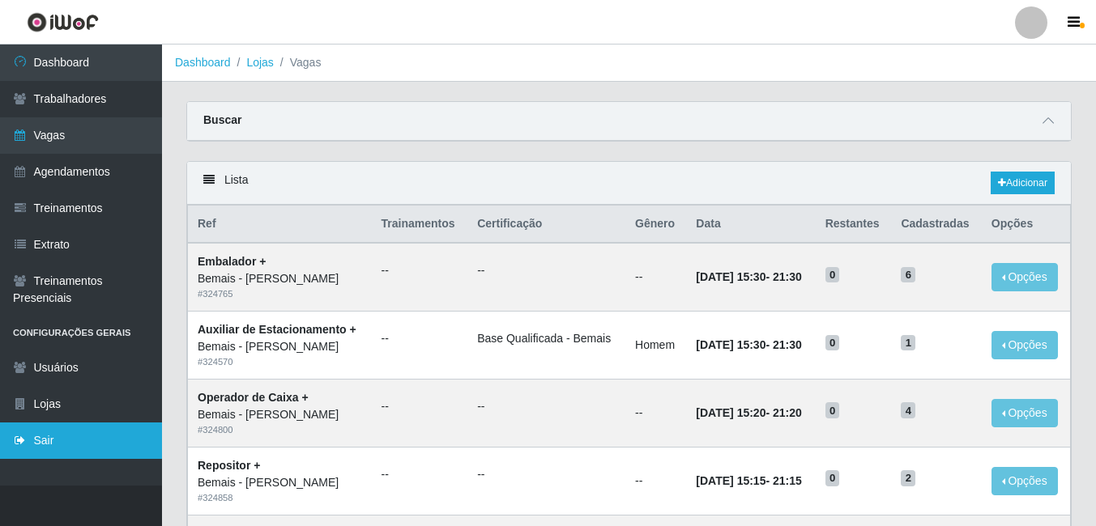
click at [53, 432] on link "Sair" at bounding box center [81, 441] width 162 height 36
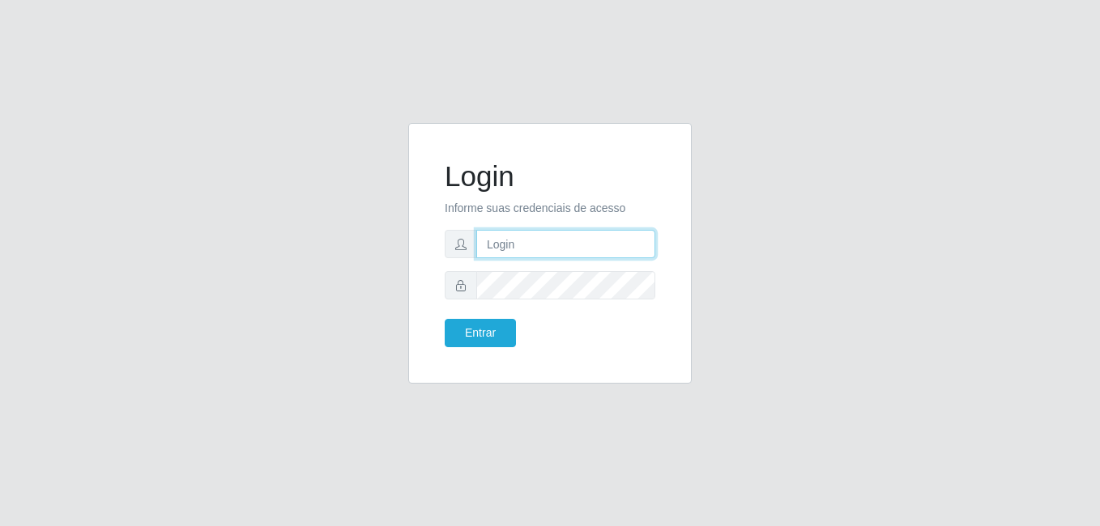
type input "gyovana@bemais"
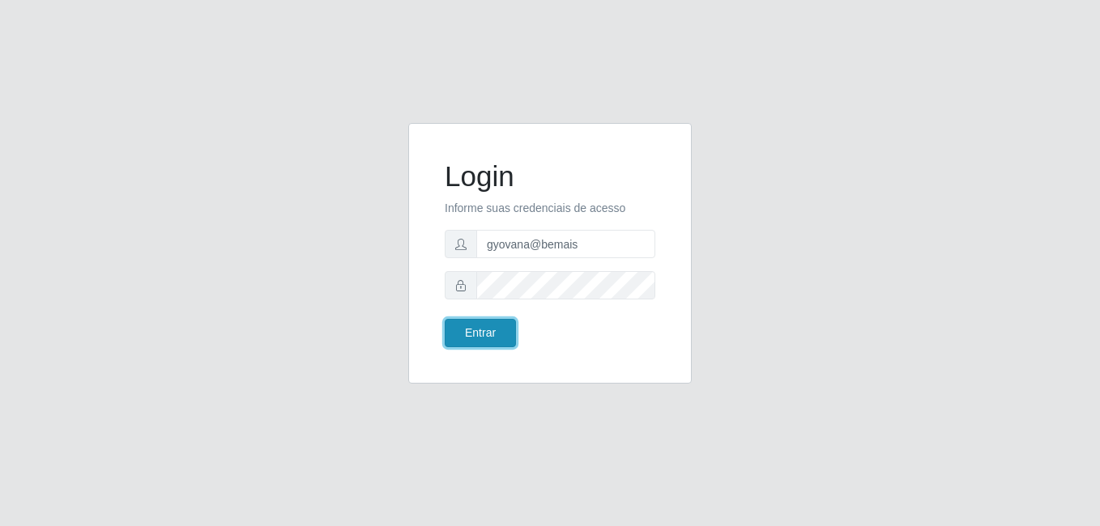
click at [481, 340] on button "Entrar" at bounding box center [480, 333] width 71 height 28
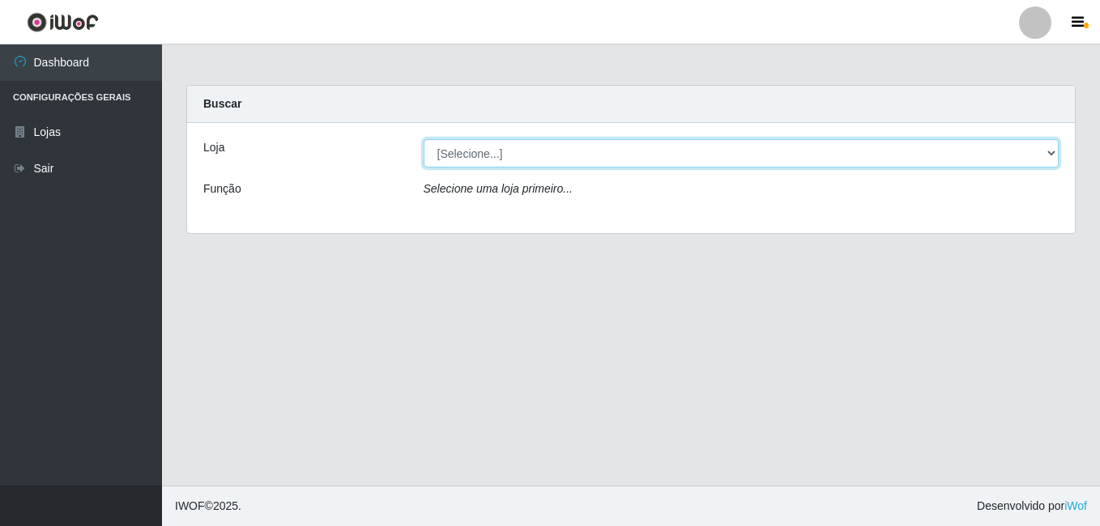
click at [596, 155] on select "[Selecione...] [PERSON_NAME]" at bounding box center [742, 153] width 636 height 28
select select "230"
click at [424, 139] on select "[Selecione...] [PERSON_NAME]" at bounding box center [742, 153] width 636 height 28
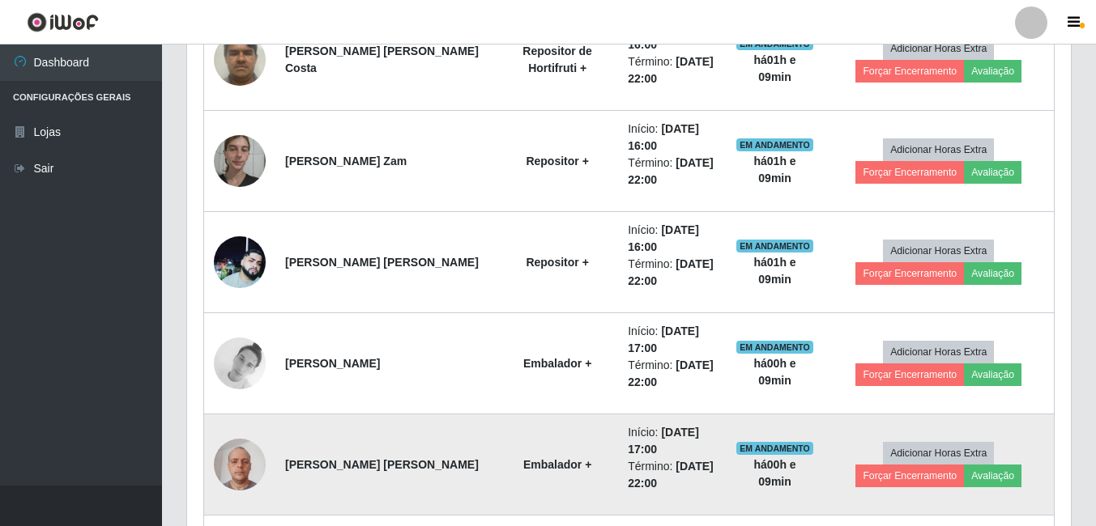
scroll to position [666, 0]
